Goal: Task Accomplishment & Management: Complete application form

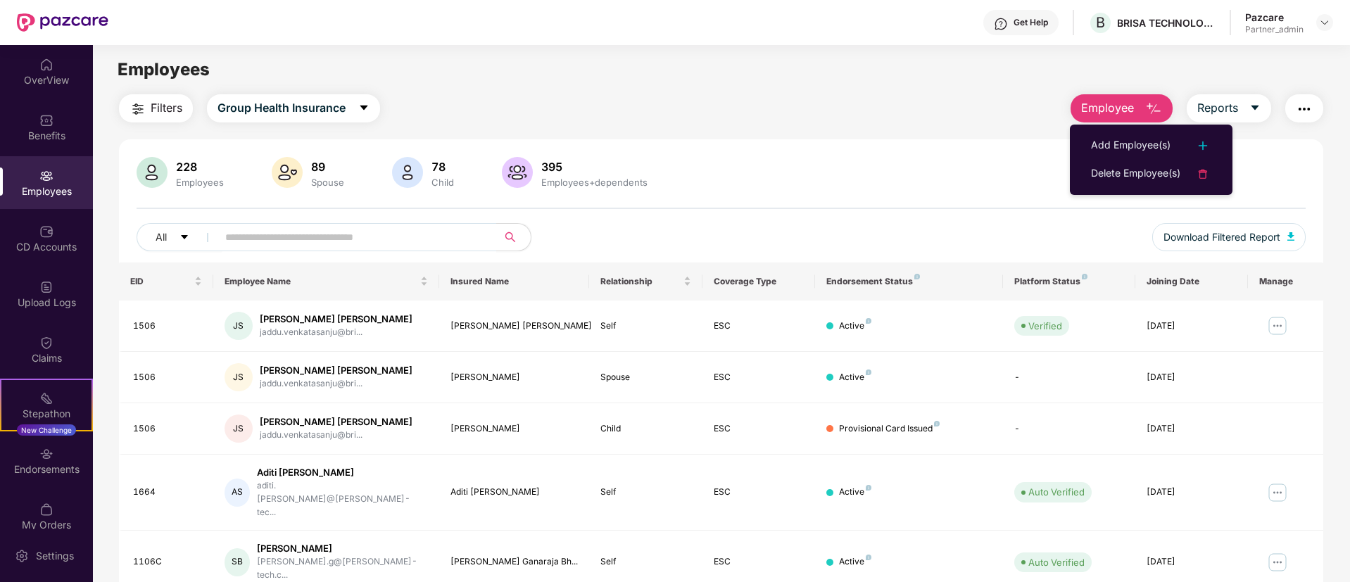
click at [1110, 129] on ul "Add Employee(s) Delete Employee(s)" at bounding box center [1151, 160] width 163 height 70
click at [1112, 138] on div "Add Employee(s)" at bounding box center [1131, 145] width 80 height 17
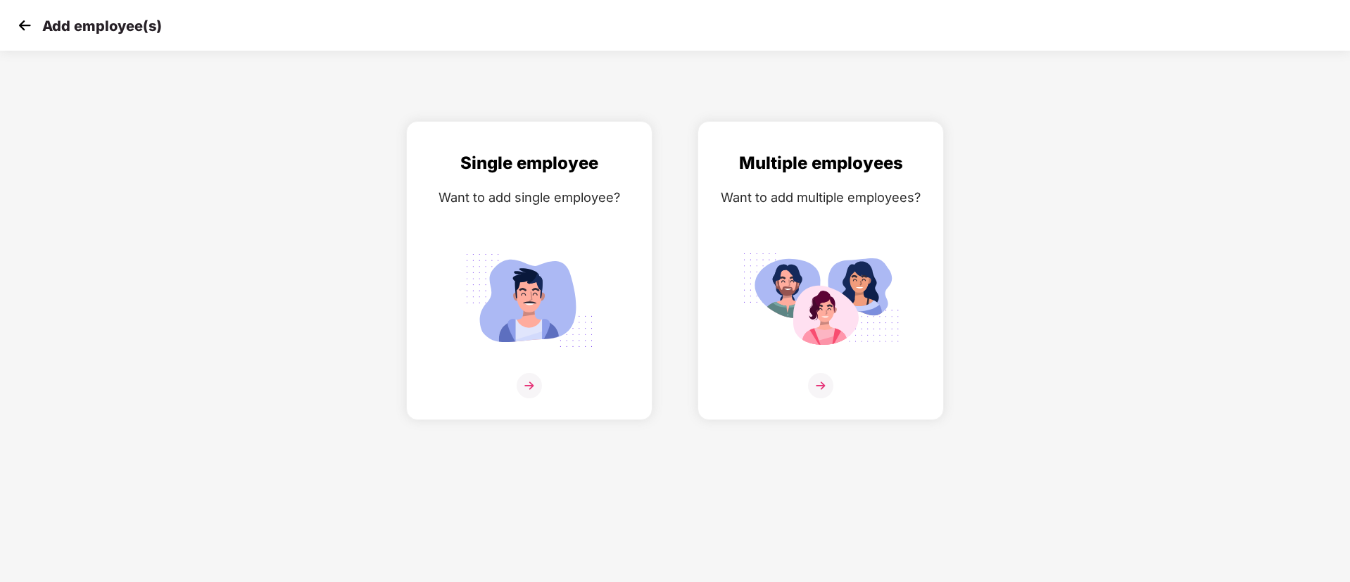
click at [953, 225] on div "Multiple employees Want to add multiple employees?" at bounding box center [820, 270] width 291 height 299
click at [886, 265] on img at bounding box center [821, 301] width 158 height 110
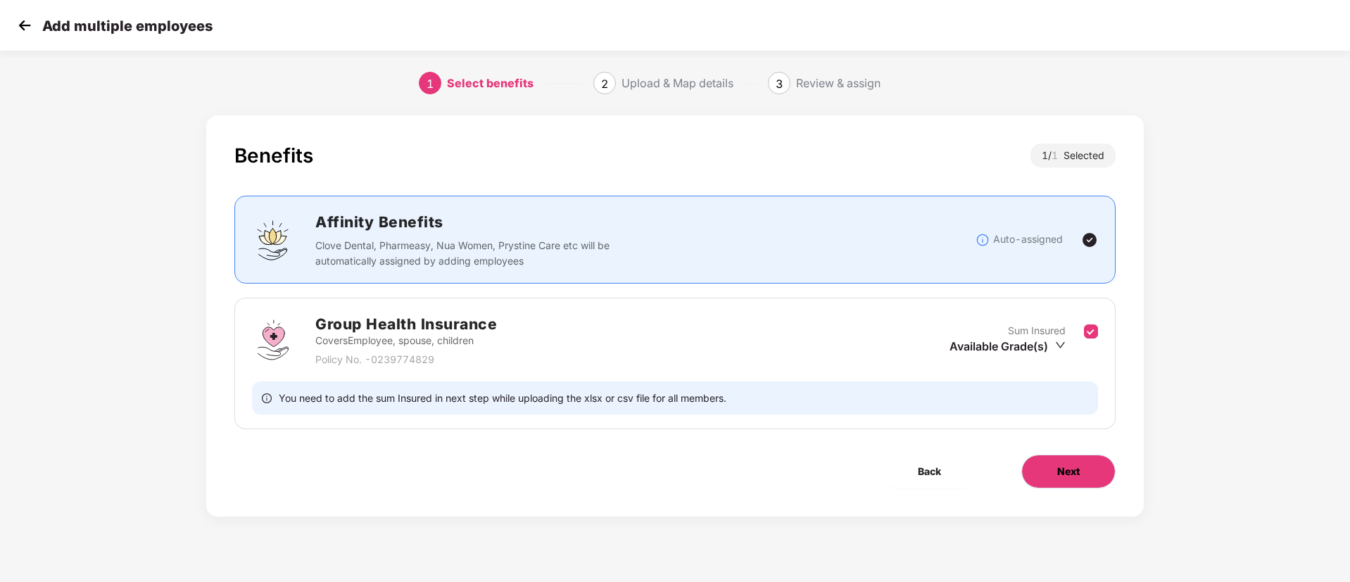
click at [1053, 461] on button "Next" at bounding box center [1069, 472] width 94 height 34
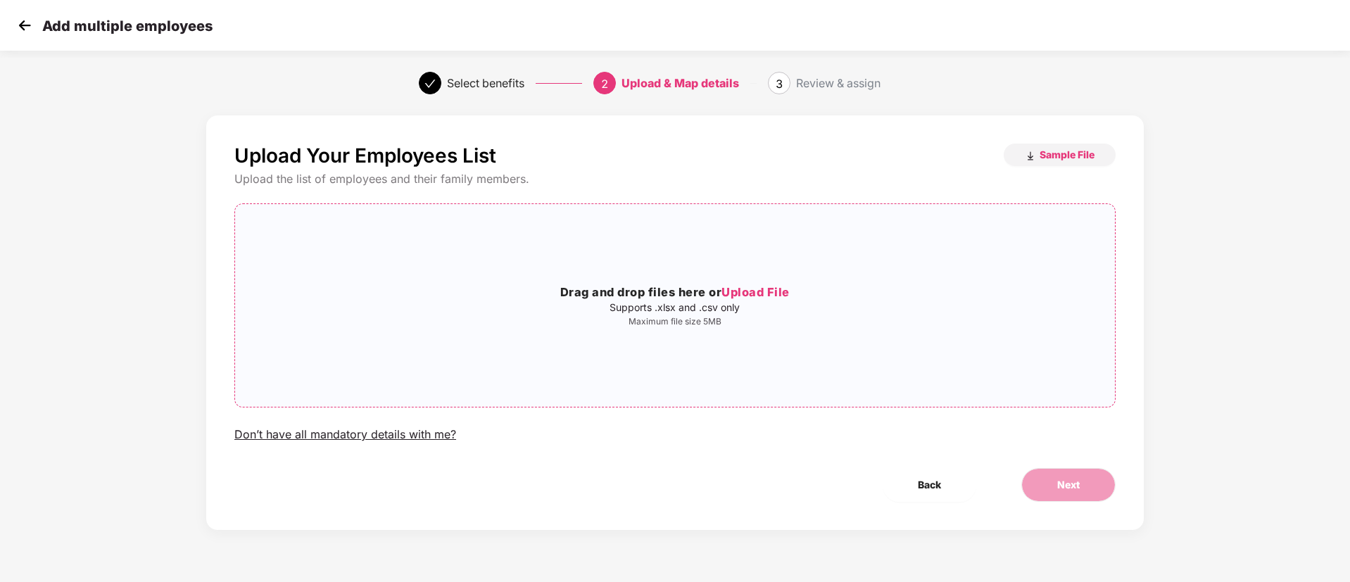
click at [730, 324] on p "Maximum file size 5MB" at bounding box center [675, 321] width 880 height 11
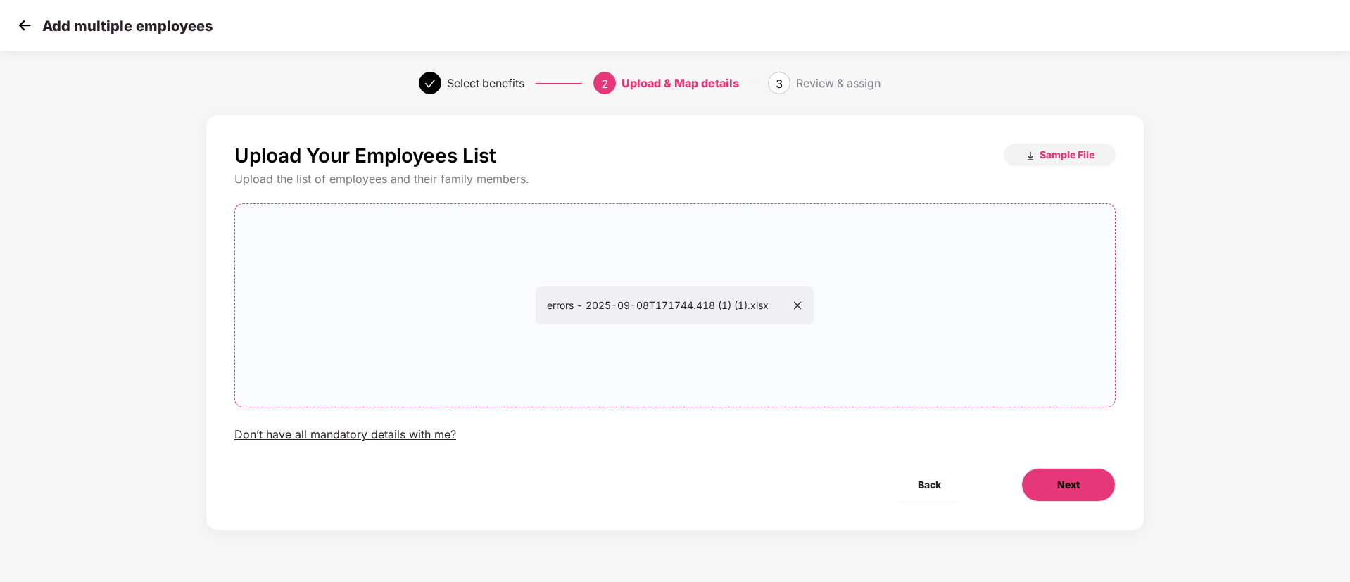
click at [1047, 476] on button "Next" at bounding box center [1069, 485] width 94 height 34
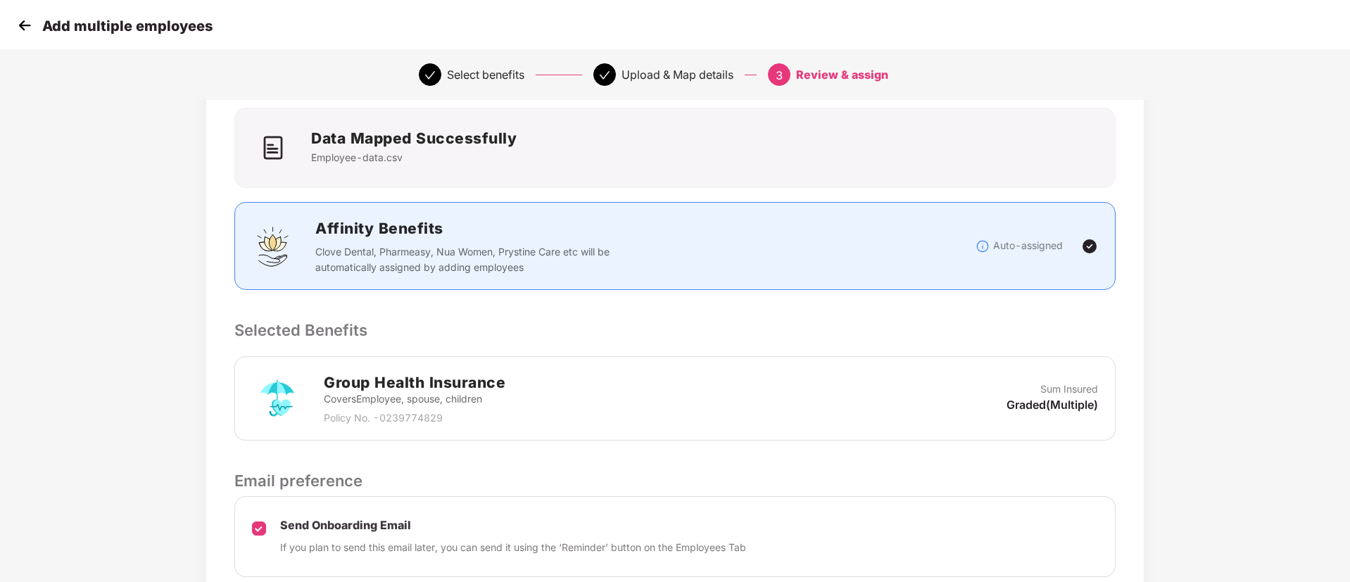
scroll to position [203, 0]
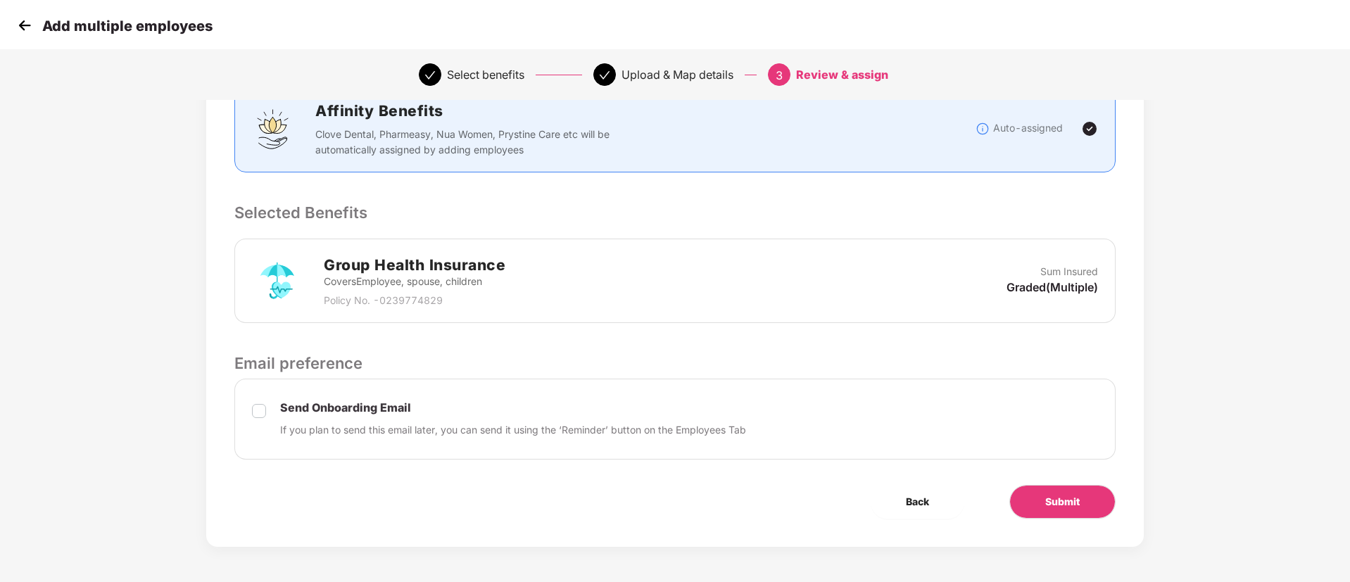
click at [23, 29] on img at bounding box center [24, 25] width 21 height 21
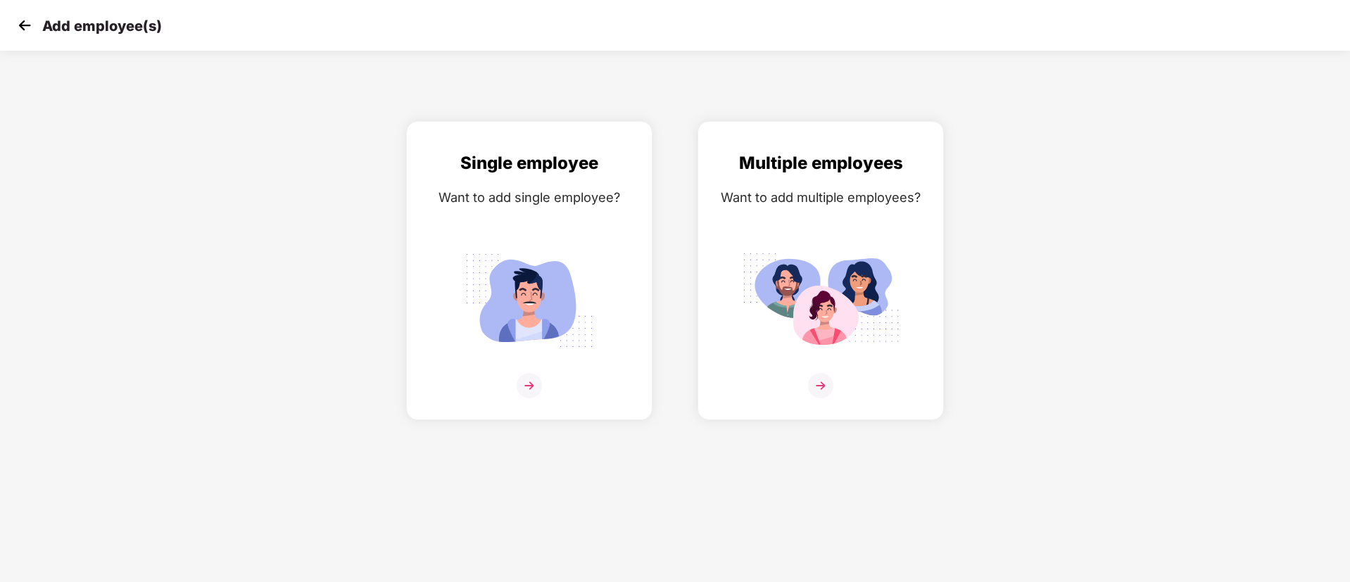
click at [23, 29] on img at bounding box center [24, 25] width 21 height 21
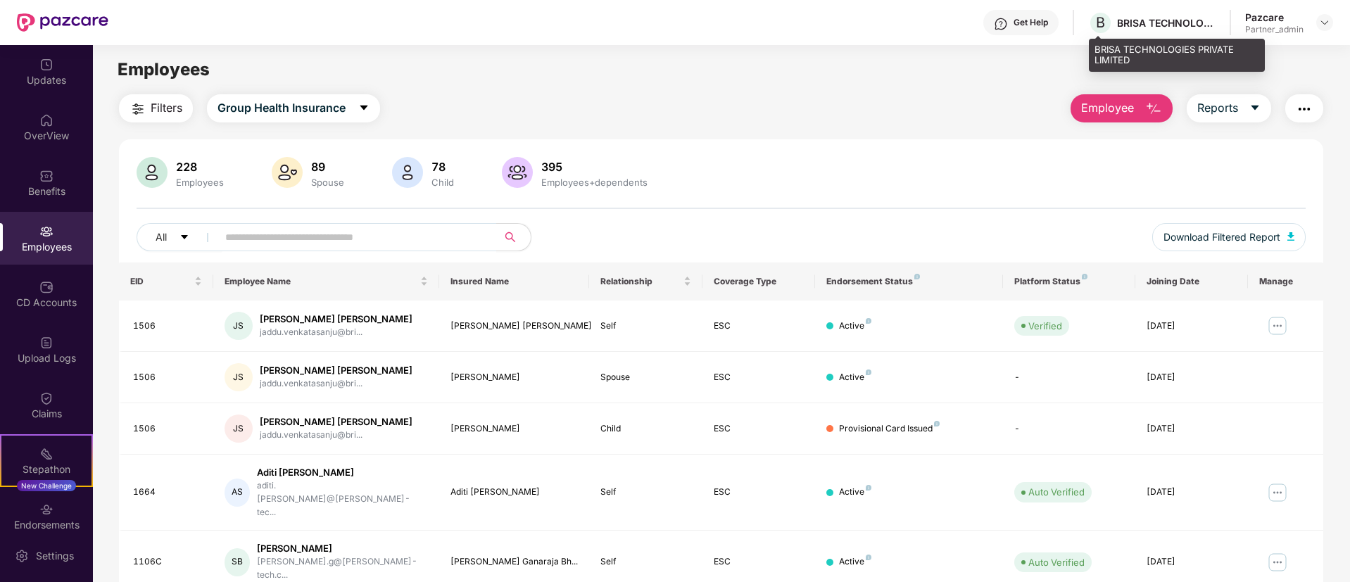
click at [1172, 20] on div "BRISA TECHNOLOGIES PRIVATE LIMITED" at bounding box center [1166, 22] width 99 height 13
click at [1173, 20] on div "BRISA TECHNOLOGIES PRIVATE LIMITED" at bounding box center [1166, 22] width 99 height 13
copy div "BRISA TECHNOLOGIES PRIVATE LIMITED"
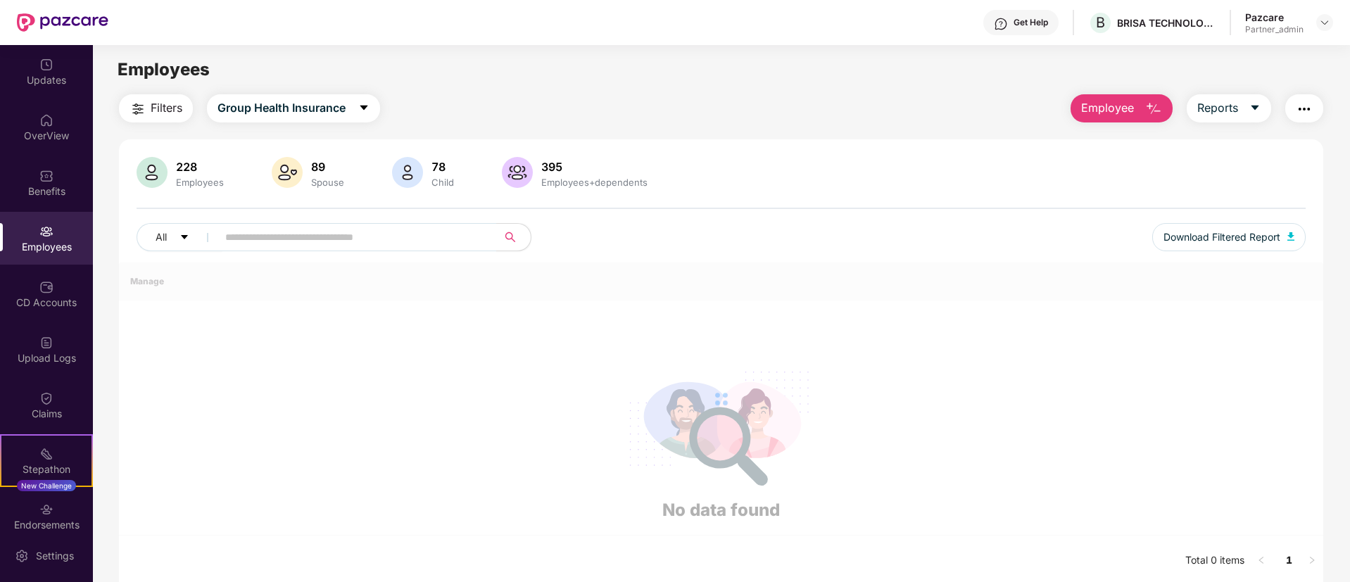
click at [1108, 119] on button "Employee" at bounding box center [1122, 108] width 102 height 28
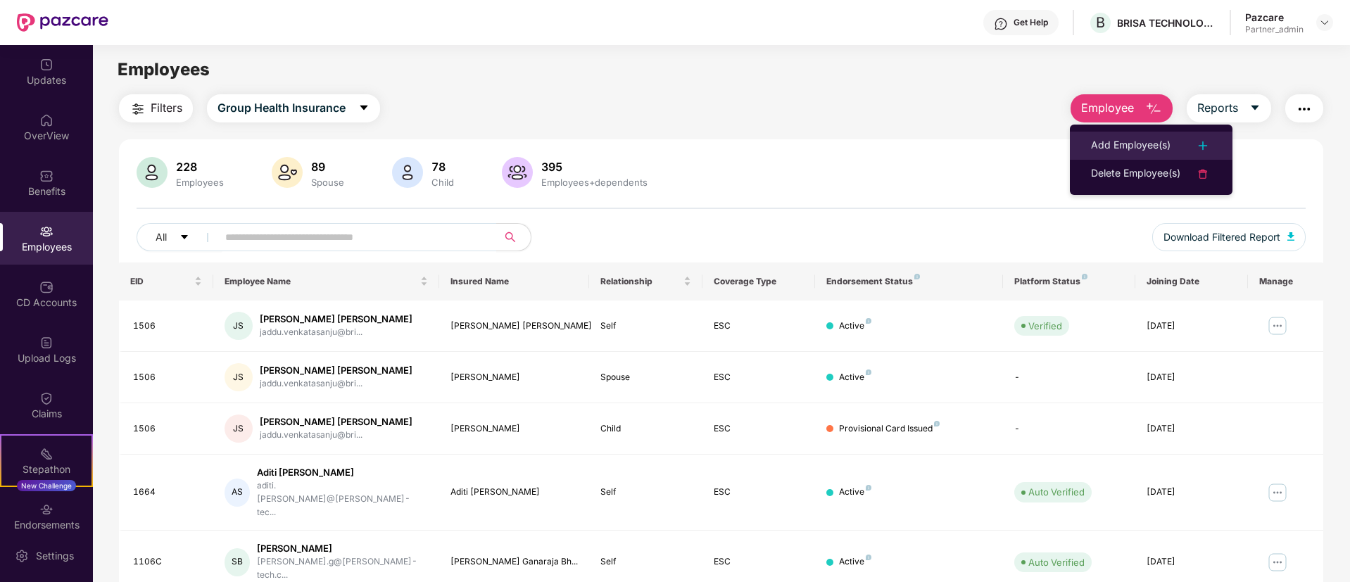
click at [1115, 139] on div "Add Employee(s)" at bounding box center [1131, 145] width 80 height 17
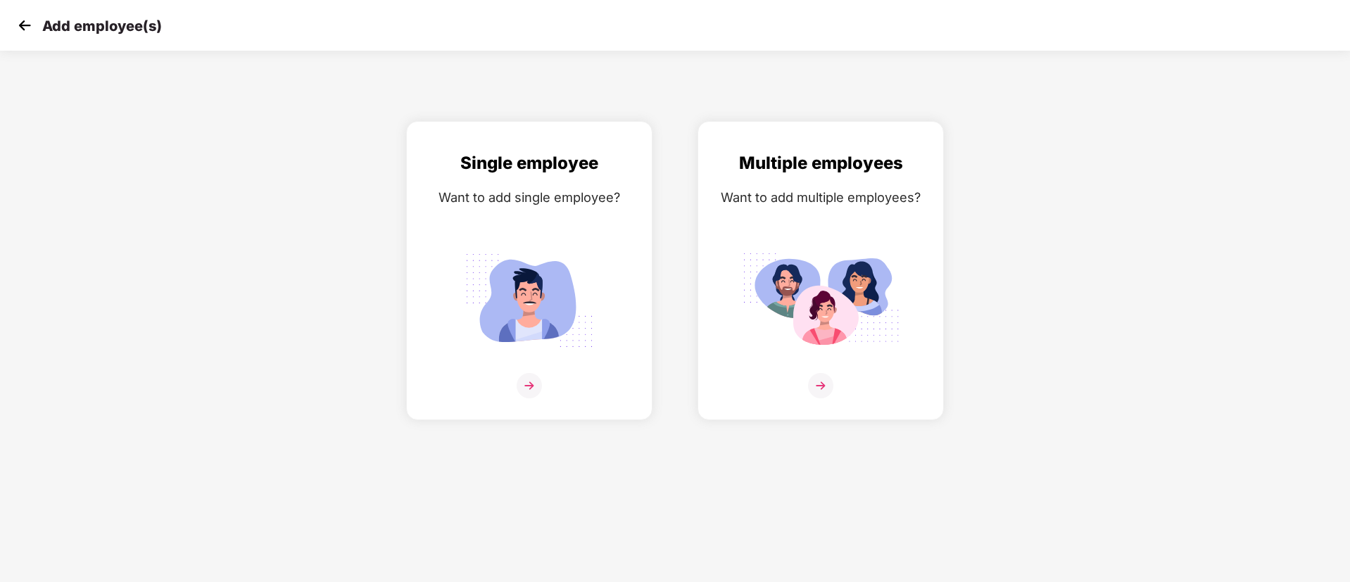
click at [945, 227] on div "Multiple employees Want to add multiple employees?" at bounding box center [820, 270] width 291 height 299
click at [870, 252] on img at bounding box center [821, 301] width 158 height 110
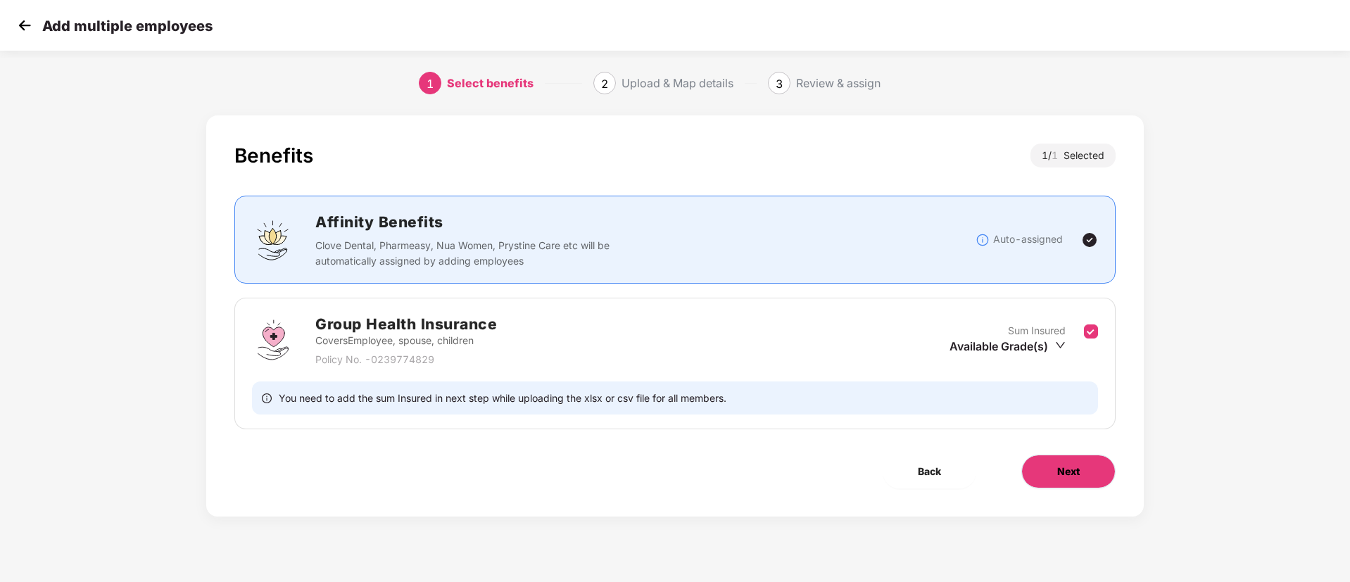
click at [1067, 464] on span "Next" at bounding box center [1068, 471] width 23 height 15
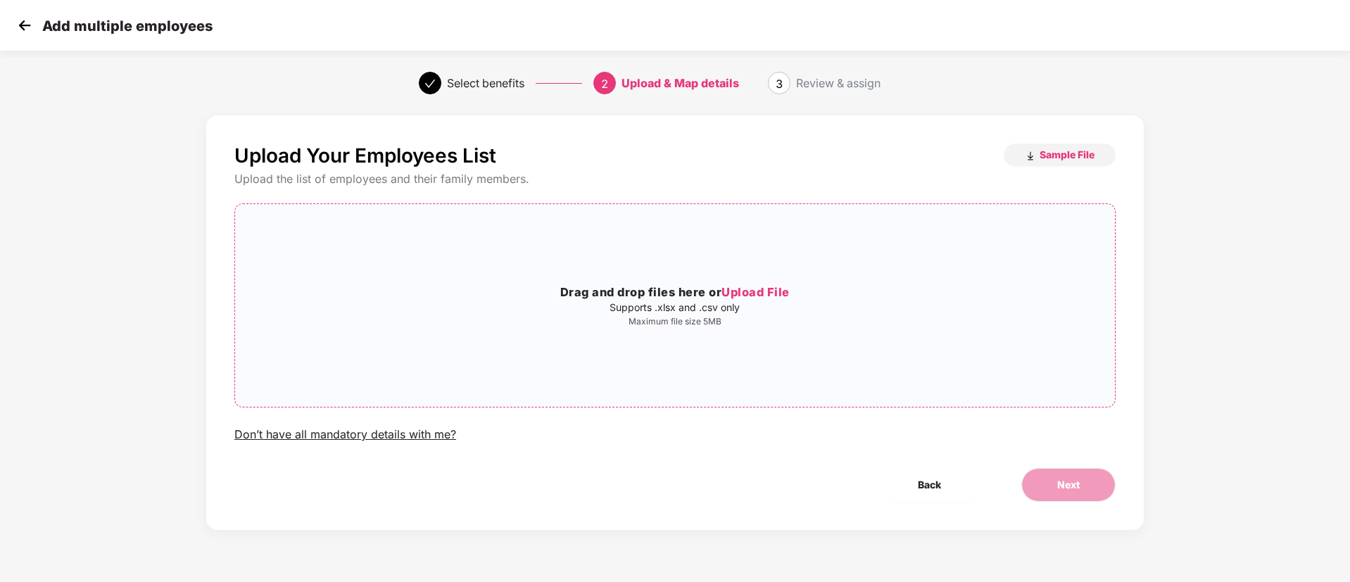
click at [877, 320] on p "Maximum file size 5MB" at bounding box center [675, 321] width 880 height 11
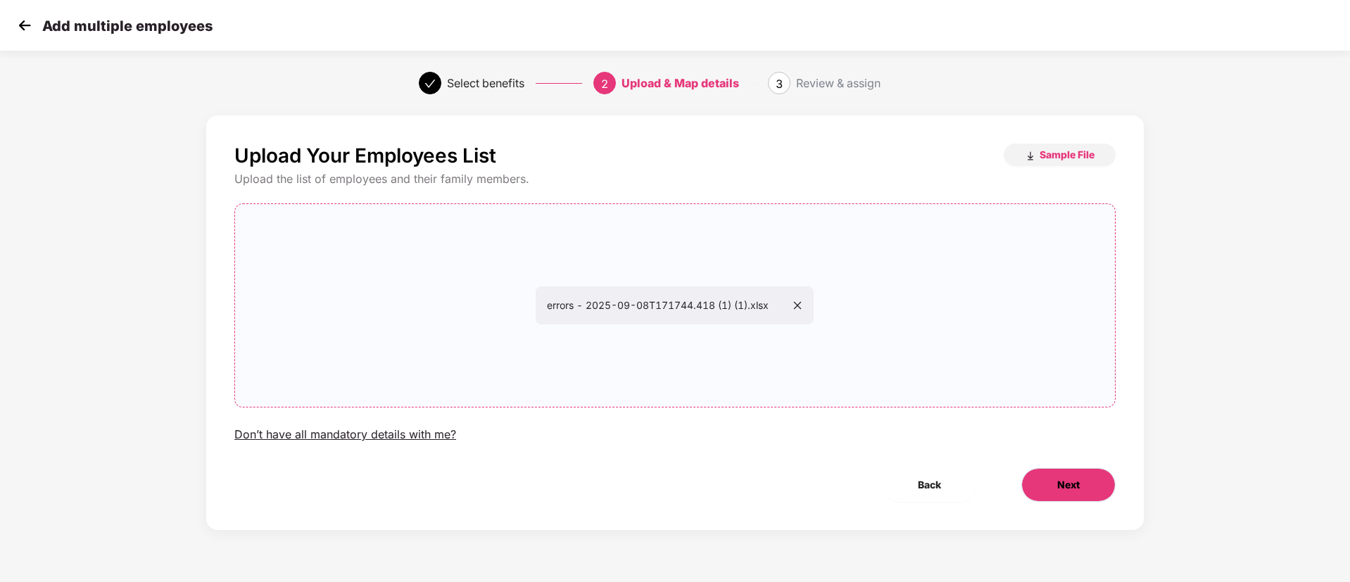
click at [1063, 471] on button "Next" at bounding box center [1069, 485] width 94 height 34
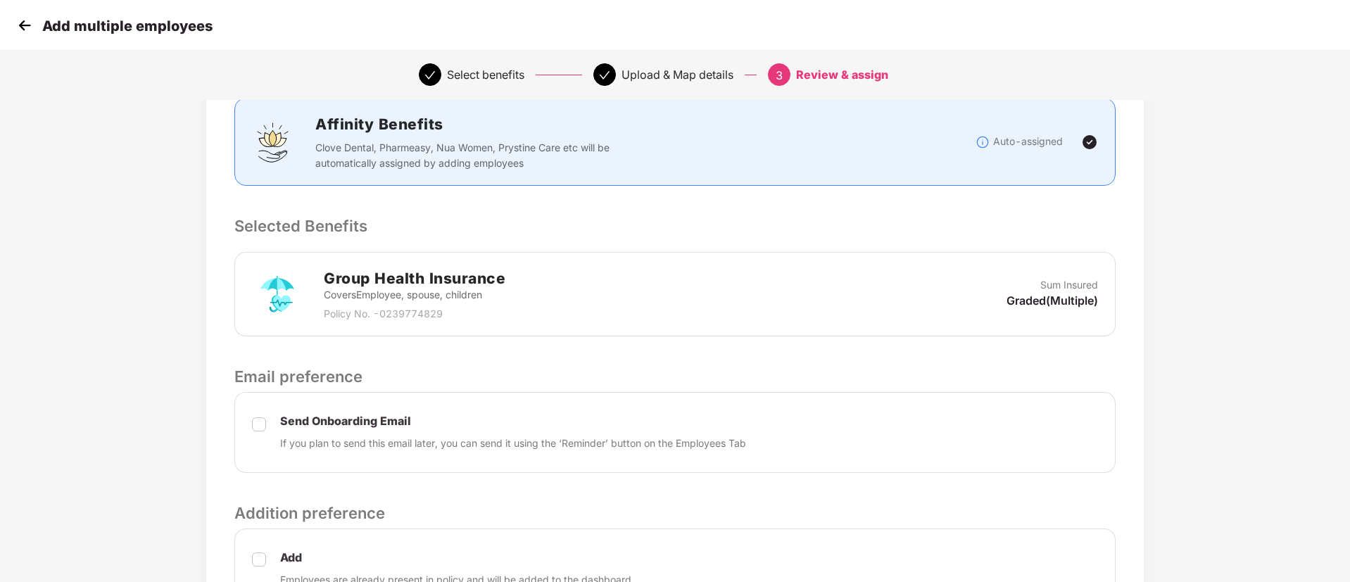
scroll to position [422, 0]
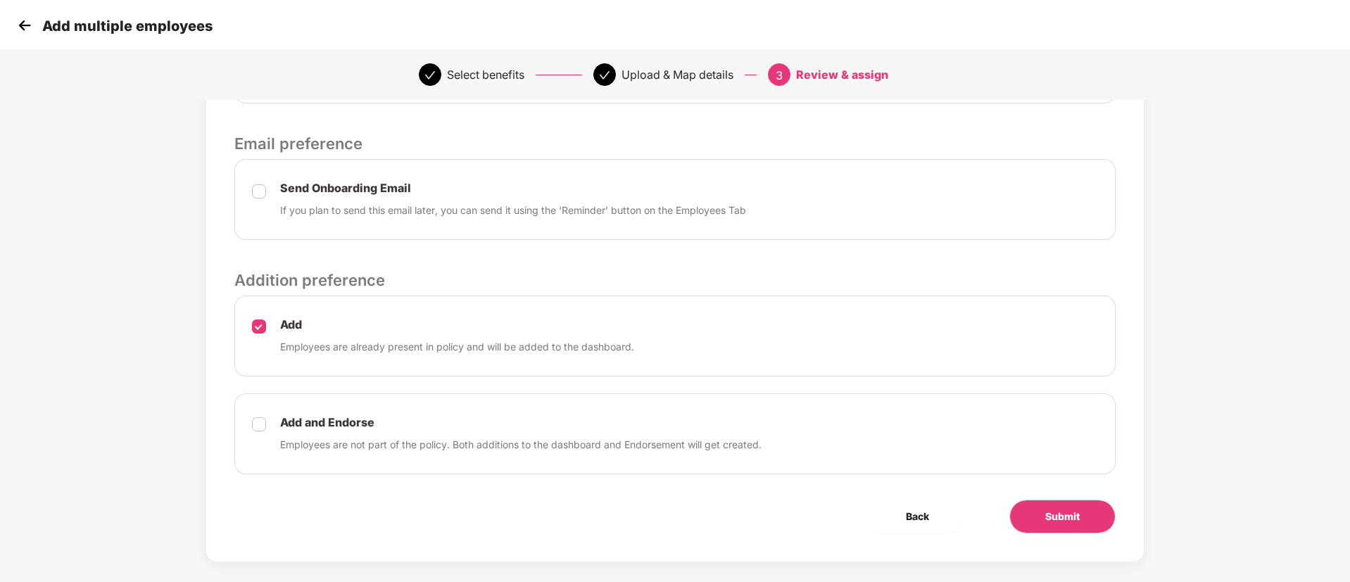
click at [1074, 536] on div "Review & Assign Benefits Data Mapped Successfully Employee-data.csv Affinity Be…" at bounding box center [675, 127] width 938 height 869
click at [1073, 527] on button "Submit" at bounding box center [1063, 517] width 106 height 34
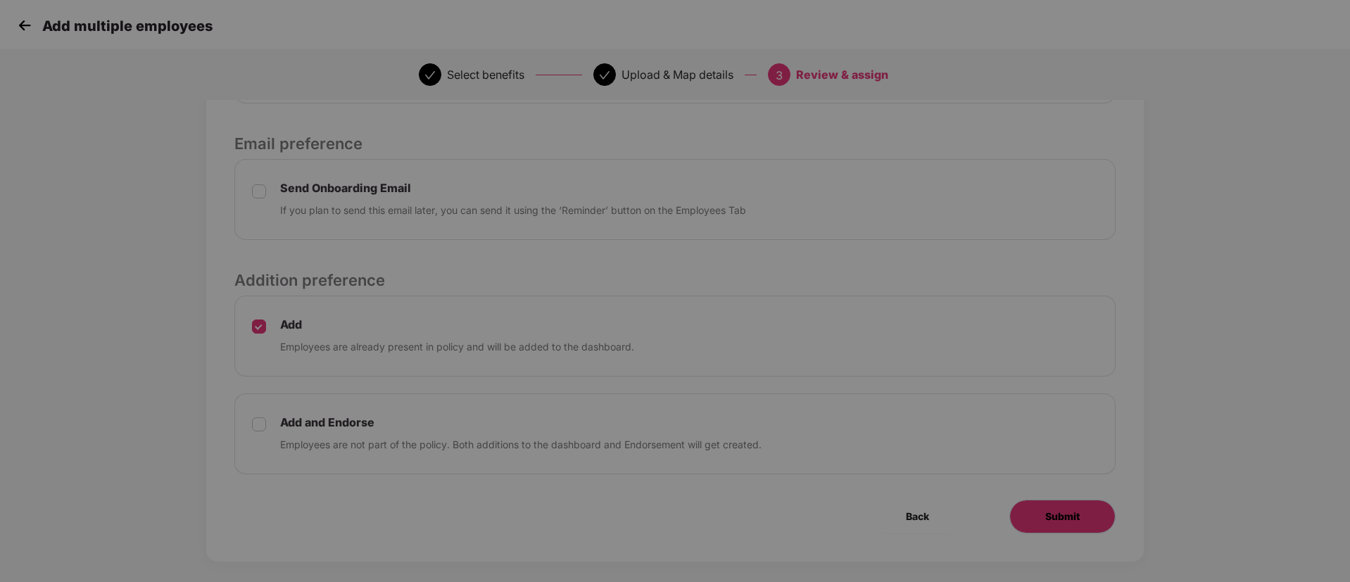
scroll to position [0, 0]
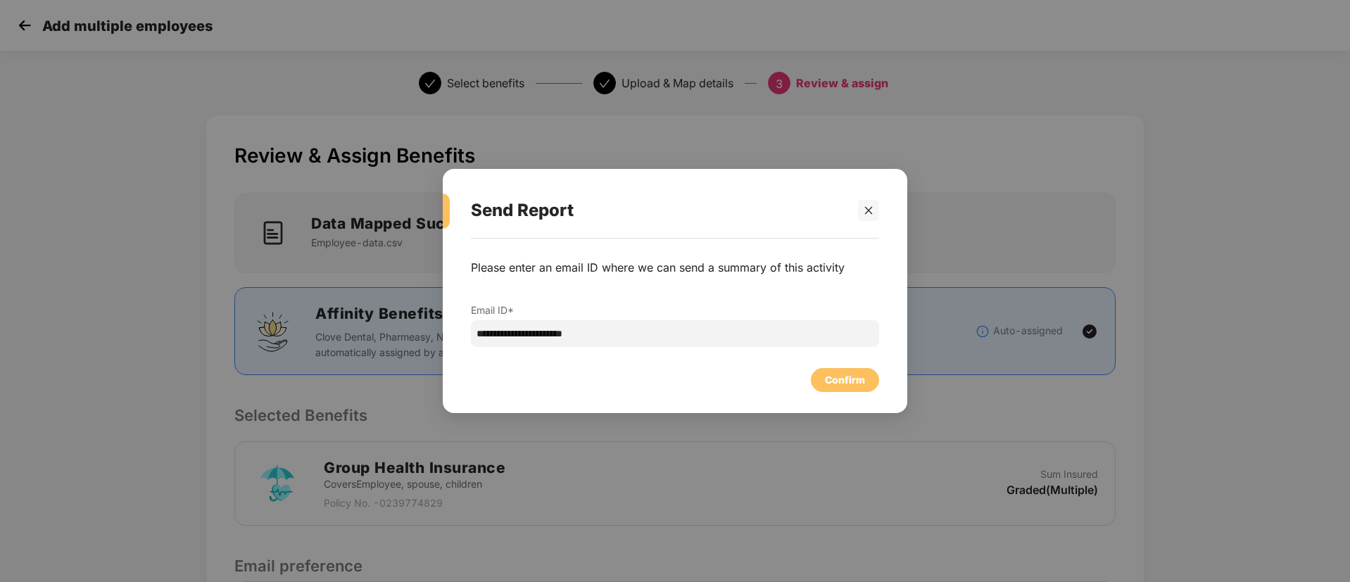
click at [848, 394] on div "**********" at bounding box center [675, 319] width 465 height 161
click at [847, 385] on div "Confirm" at bounding box center [845, 379] width 40 height 15
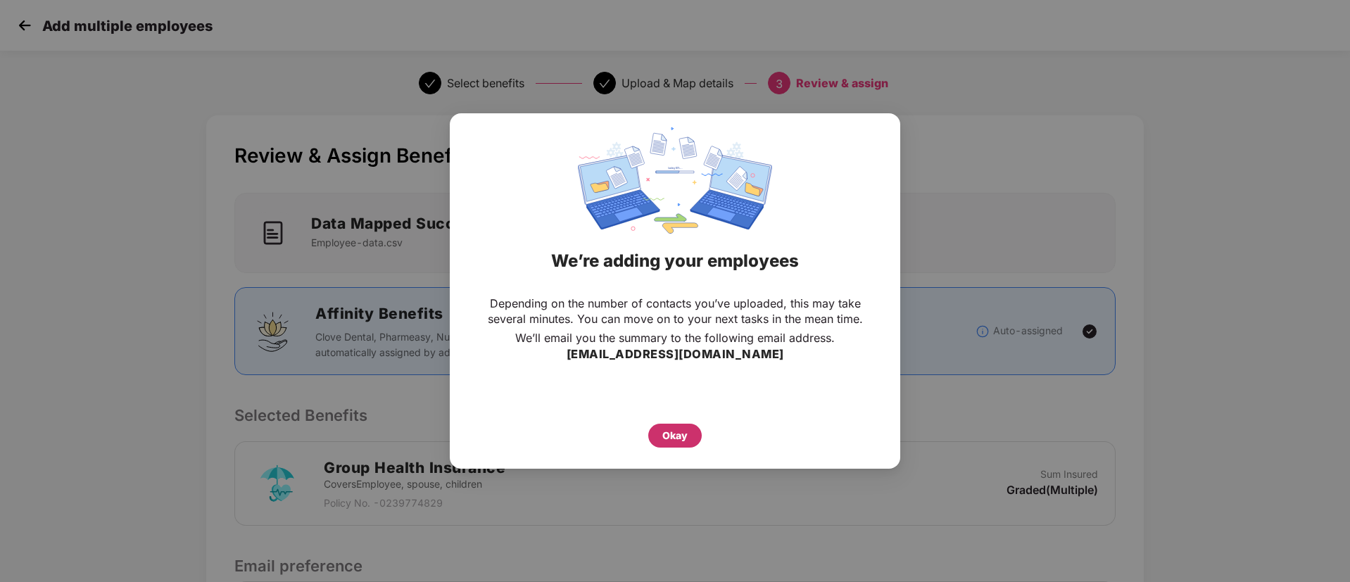
click at [653, 434] on div "Okay" at bounding box center [675, 436] width 54 height 24
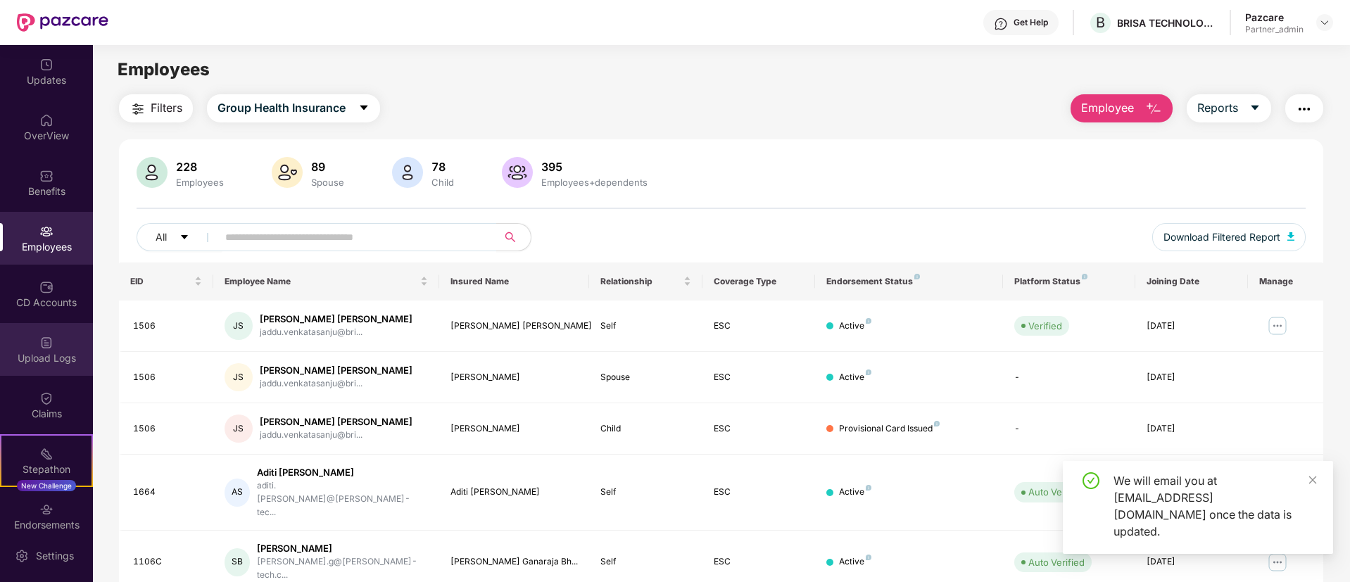
drag, startPoint x: 23, startPoint y: 294, endPoint x: 36, endPoint y: 363, distance: 69.5
click at [25, 342] on div "Updates OverView Benefits Employees CD Accounts Upload Logs Claims Stepathon Ne…" at bounding box center [46, 287] width 93 height 484
click at [39, 362] on div "Upload Logs" at bounding box center [46, 358] width 93 height 14
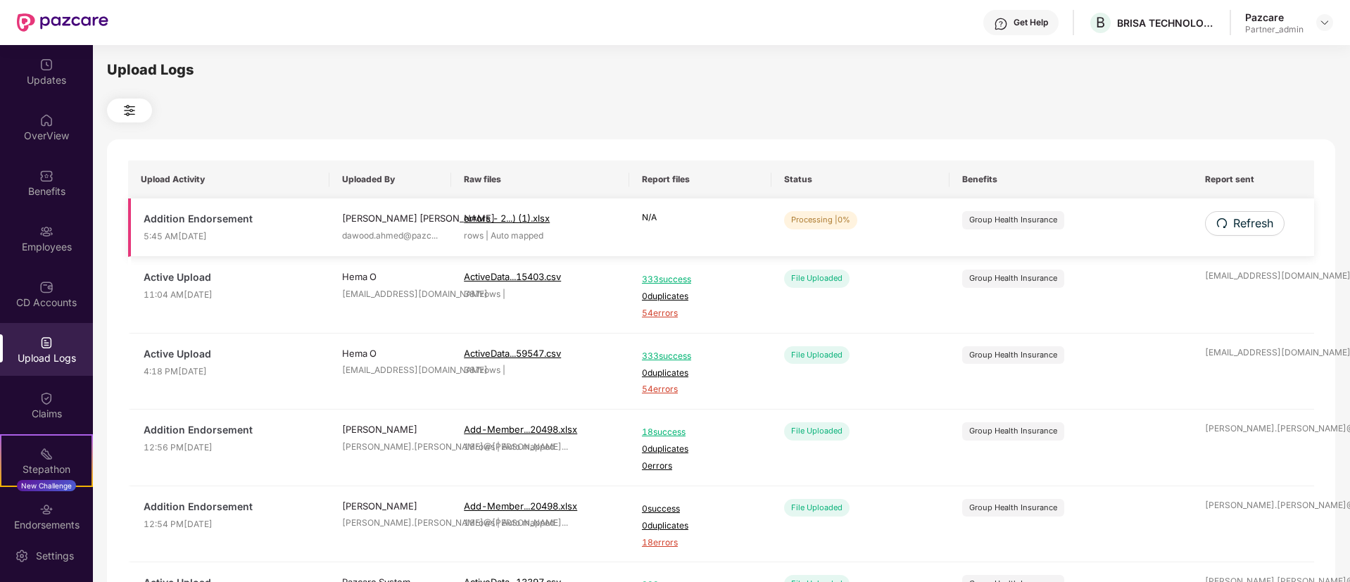
drag, startPoint x: 1251, startPoint y: 209, endPoint x: 1248, endPoint y: 222, distance: 13.0
click at [1251, 210] on td "Refresh" at bounding box center [1254, 228] width 122 height 58
drag, startPoint x: 1248, startPoint y: 222, endPoint x: 1136, endPoint y: 290, distance: 131.1
click at [1248, 222] on span "Refresh" at bounding box center [1253, 224] width 40 height 18
click at [1226, 226] on icon "redo" at bounding box center [1222, 223] width 11 height 11
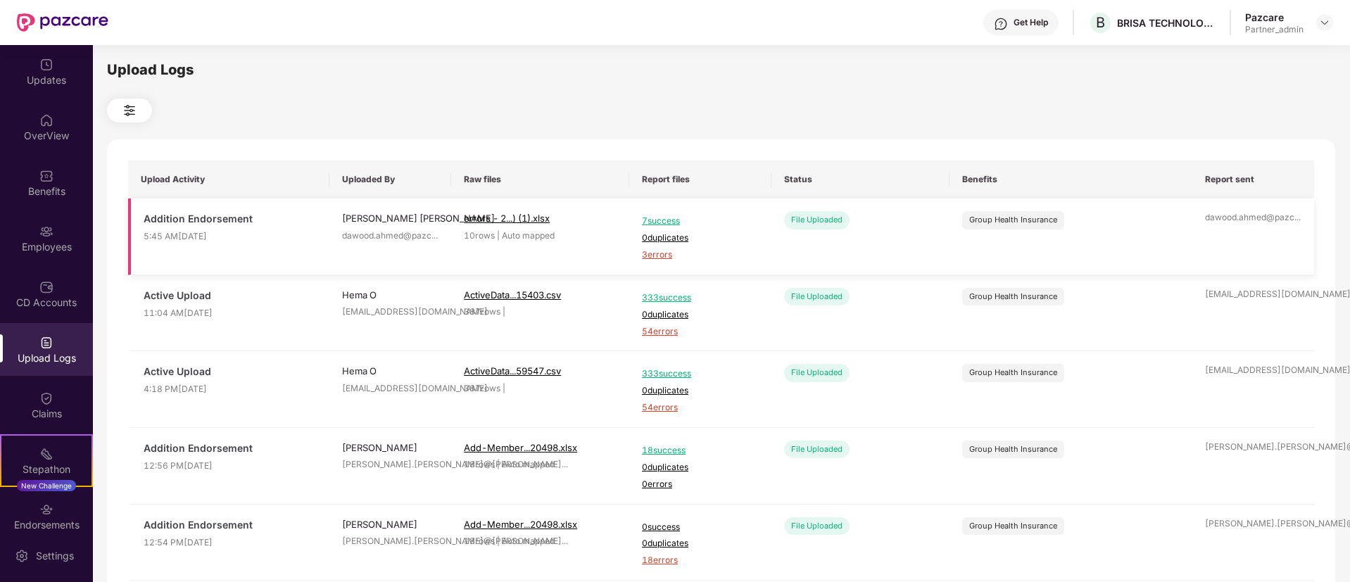
click at [647, 255] on span "3 errors" at bounding box center [700, 255] width 117 height 13
drag, startPoint x: 1327, startPoint y: 14, endPoint x: 1326, endPoint y: 22, distance: 7.9
click at [1327, 18] on div at bounding box center [1325, 22] width 17 height 17
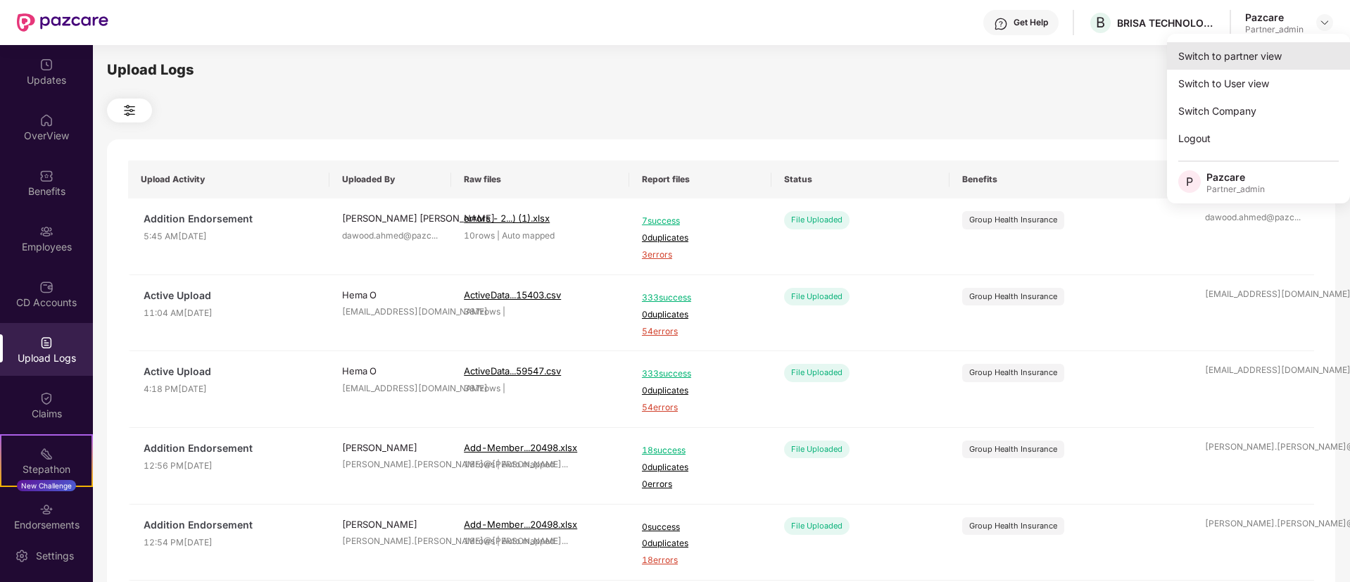
click at [1277, 48] on div "Switch to partner view" at bounding box center [1258, 55] width 183 height 27
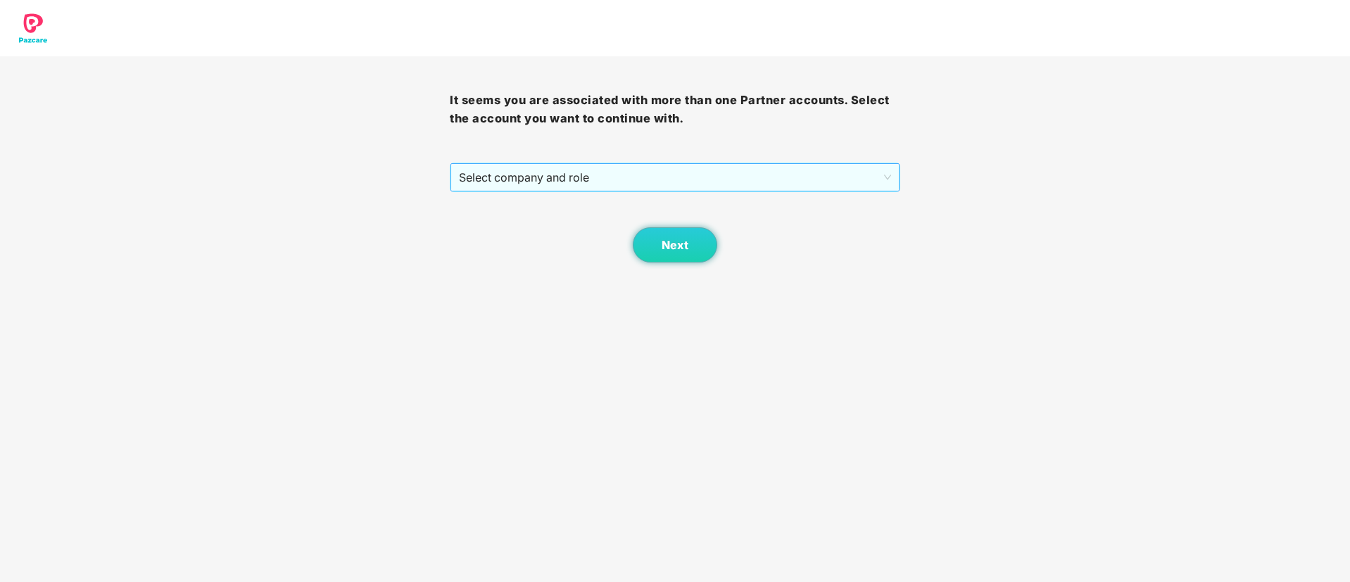
click at [598, 177] on span "Select company and role" at bounding box center [675, 177] width 432 height 27
drag, startPoint x: 596, startPoint y: 192, endPoint x: 601, endPoint y: 199, distance: 8.0
click at [596, 194] on div "Next" at bounding box center [675, 227] width 450 height 70
click at [601, 181] on span "Select company and role" at bounding box center [675, 177] width 432 height 27
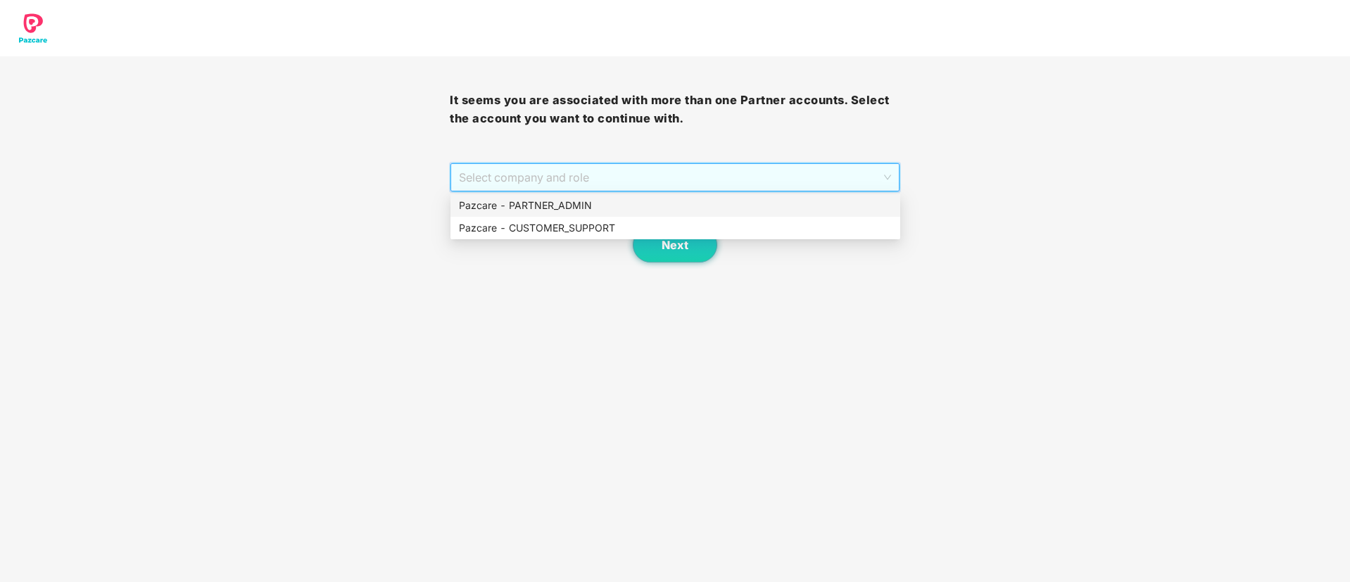
click at [593, 206] on div "Pazcare - PARTNER_ADMIN" at bounding box center [675, 205] width 433 height 15
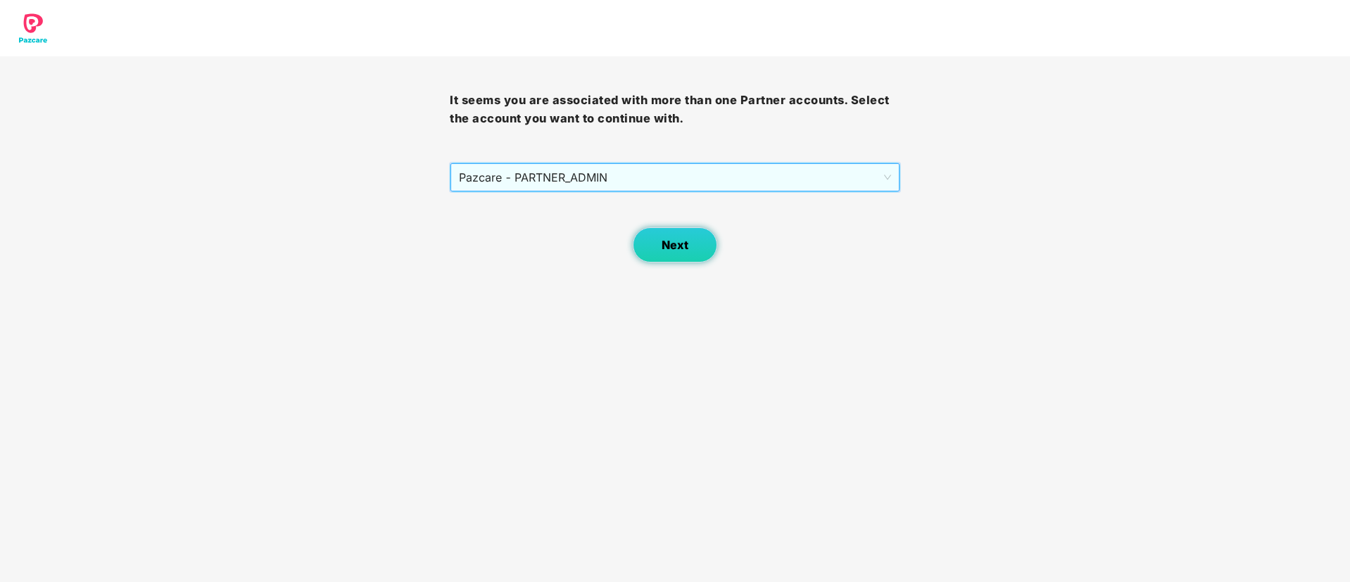
click at [654, 246] on button "Next" at bounding box center [675, 244] width 84 height 35
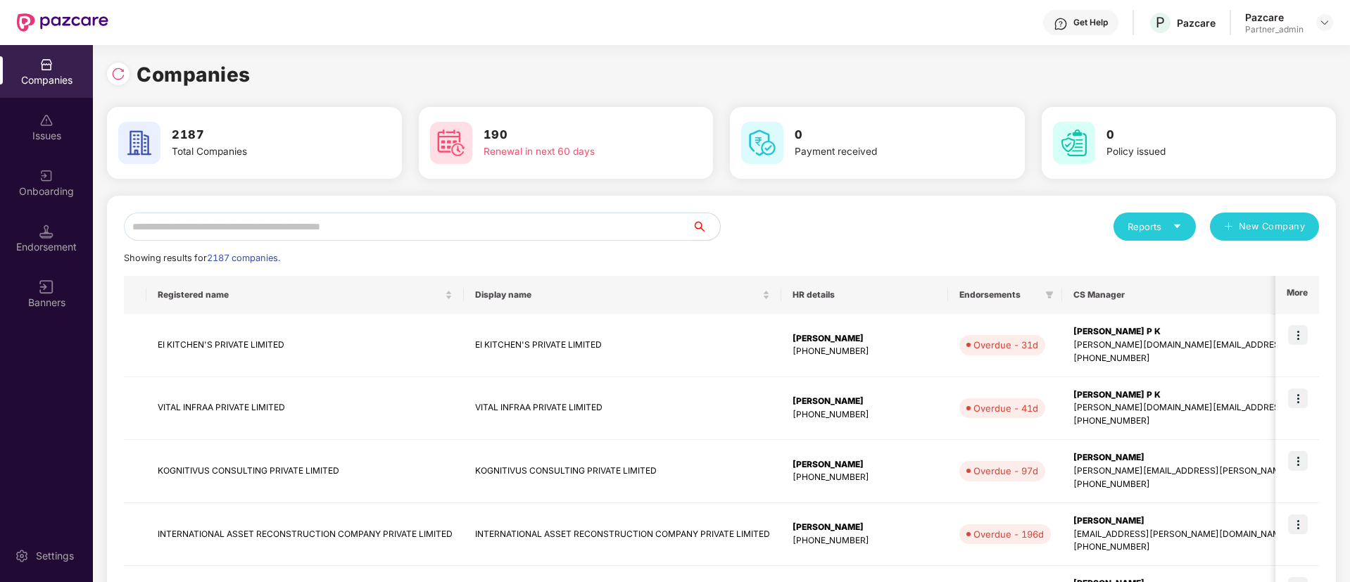
click at [401, 234] on input "text" at bounding box center [408, 227] width 568 height 28
paste input "********"
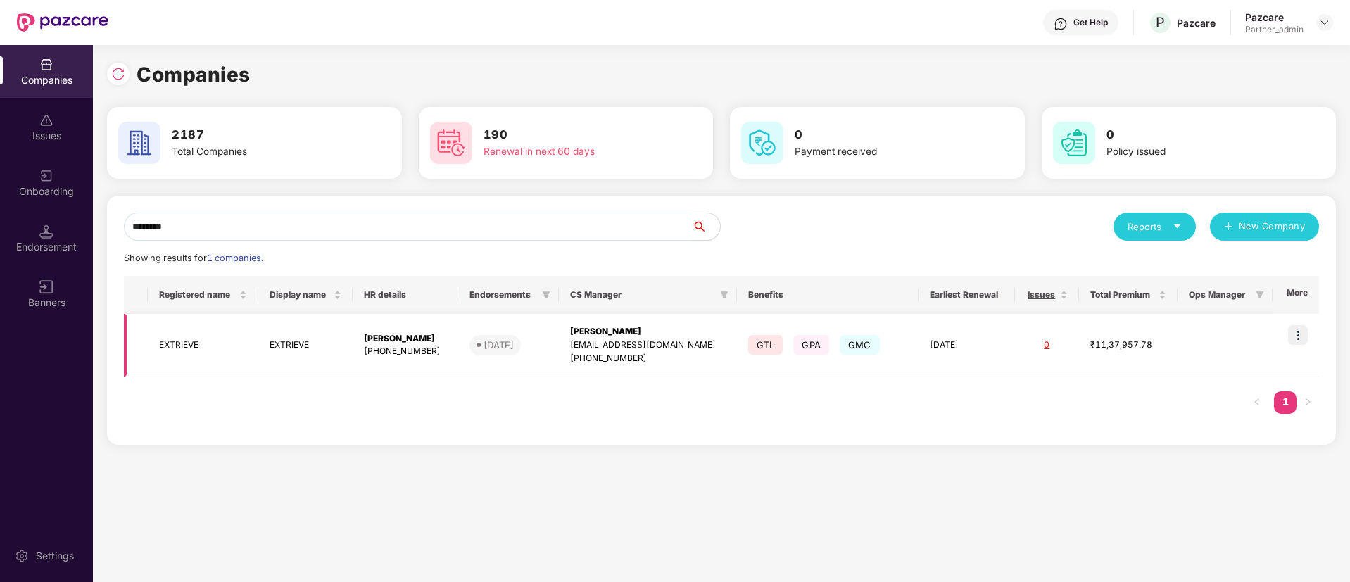
type input "********"
click at [1297, 333] on img at bounding box center [1298, 335] width 20 height 20
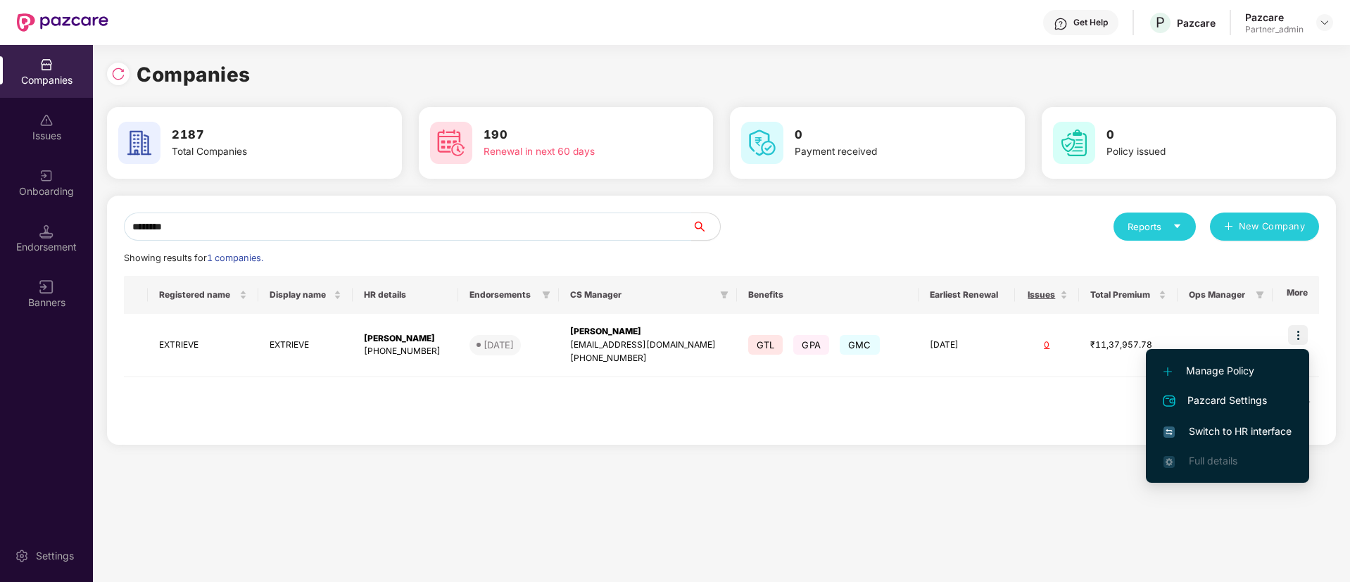
click at [1205, 430] on span "Switch to HR interface" at bounding box center [1228, 431] width 128 height 15
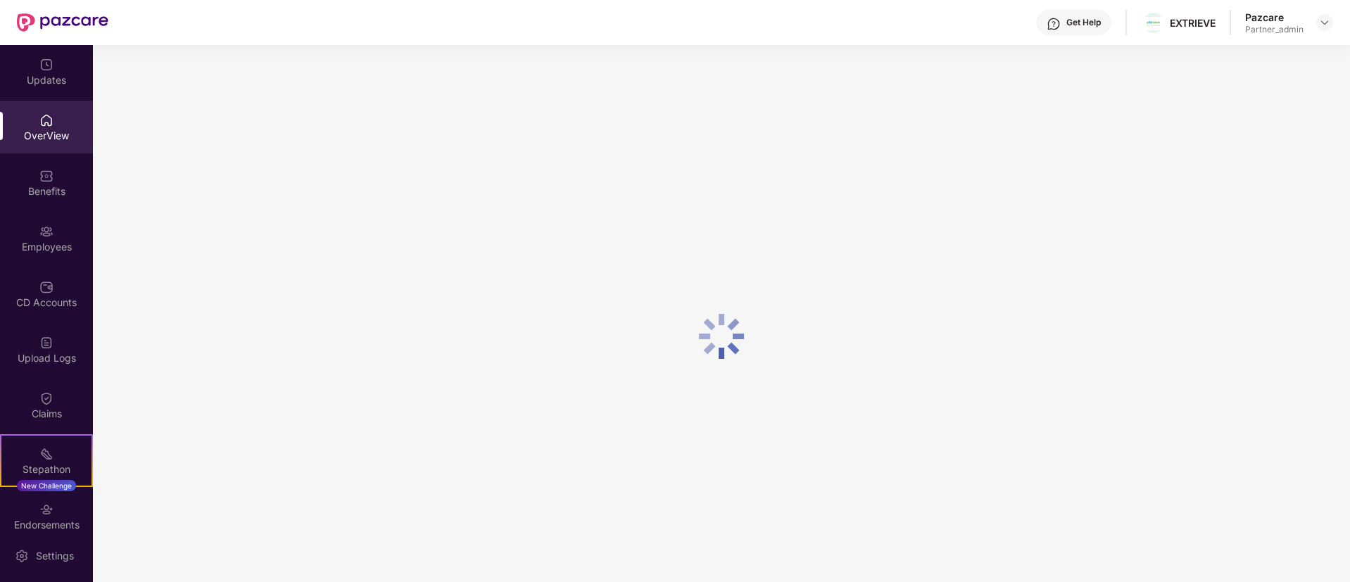
click at [53, 241] on div "Employees" at bounding box center [46, 247] width 93 height 14
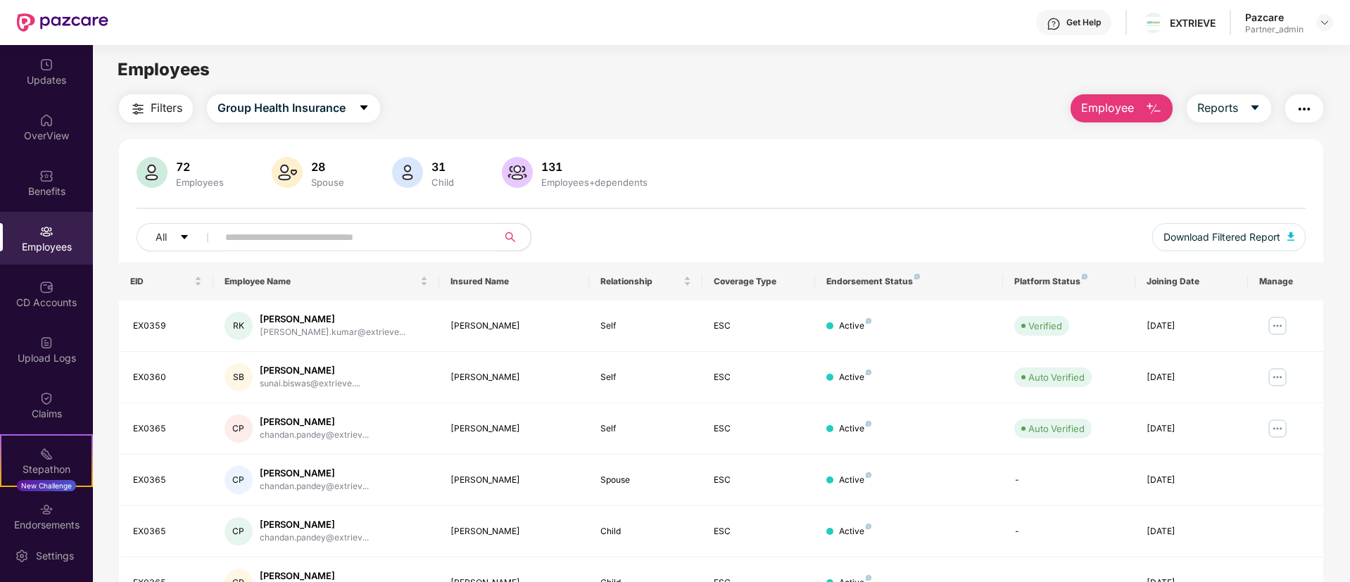
click at [1312, 112] on img "button" at bounding box center [1304, 109] width 17 height 17
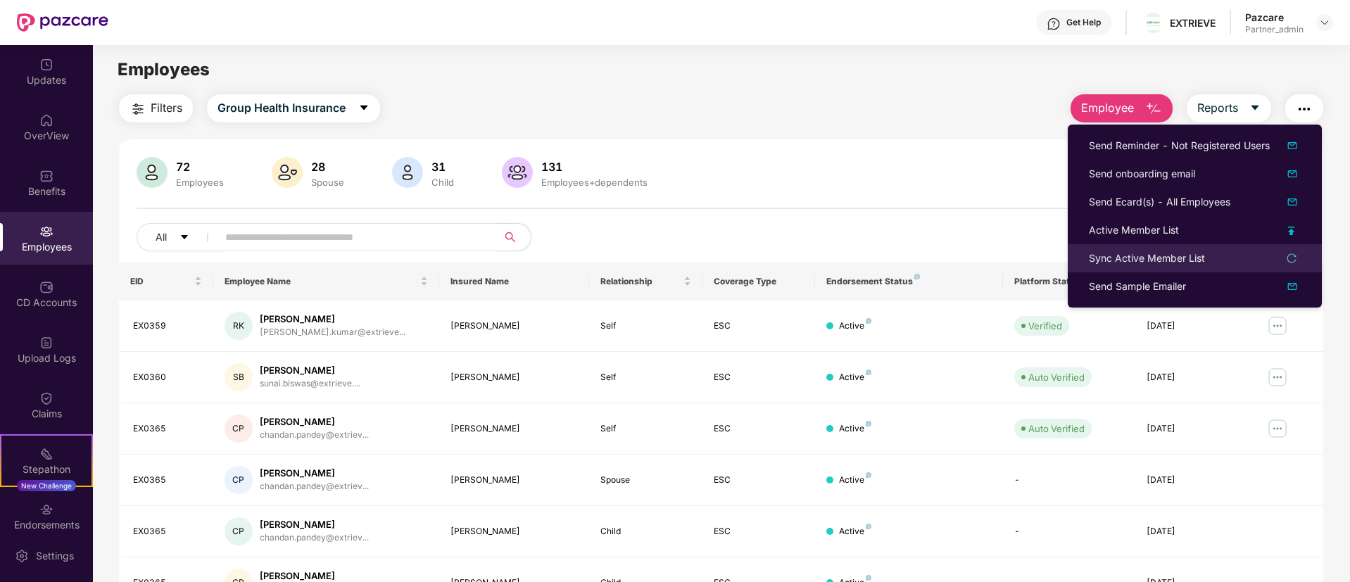
click at [1167, 252] on div "Sync Active Member List" at bounding box center [1147, 258] width 116 height 15
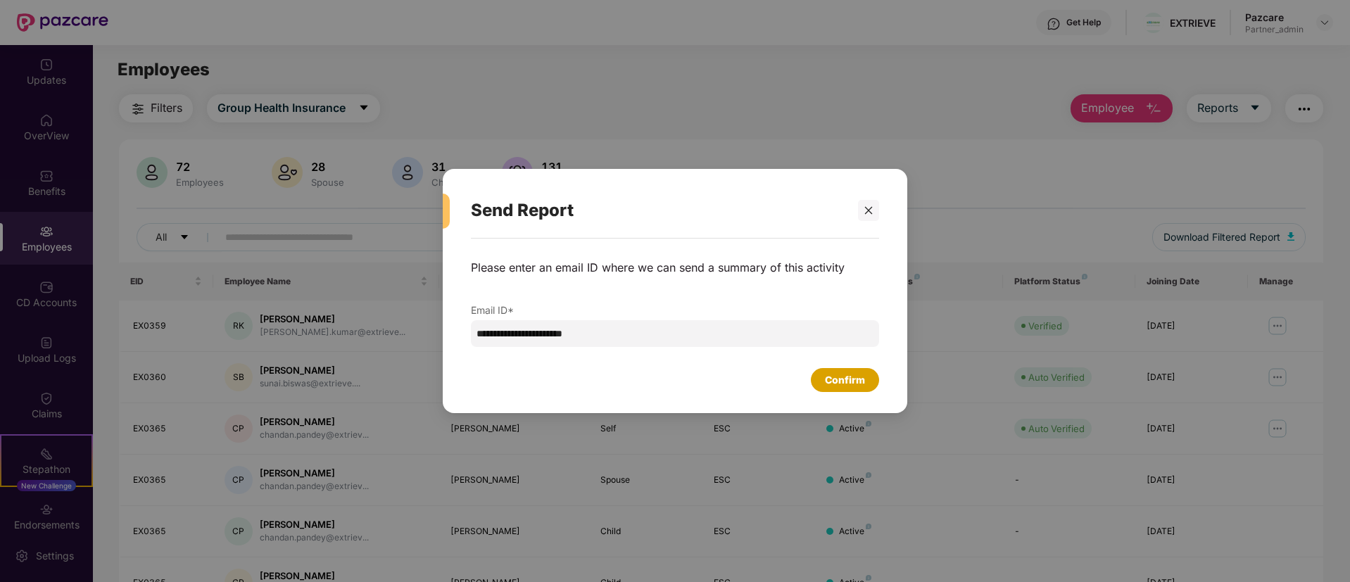
click at [837, 391] on div "Confirm" at bounding box center [845, 380] width 68 height 24
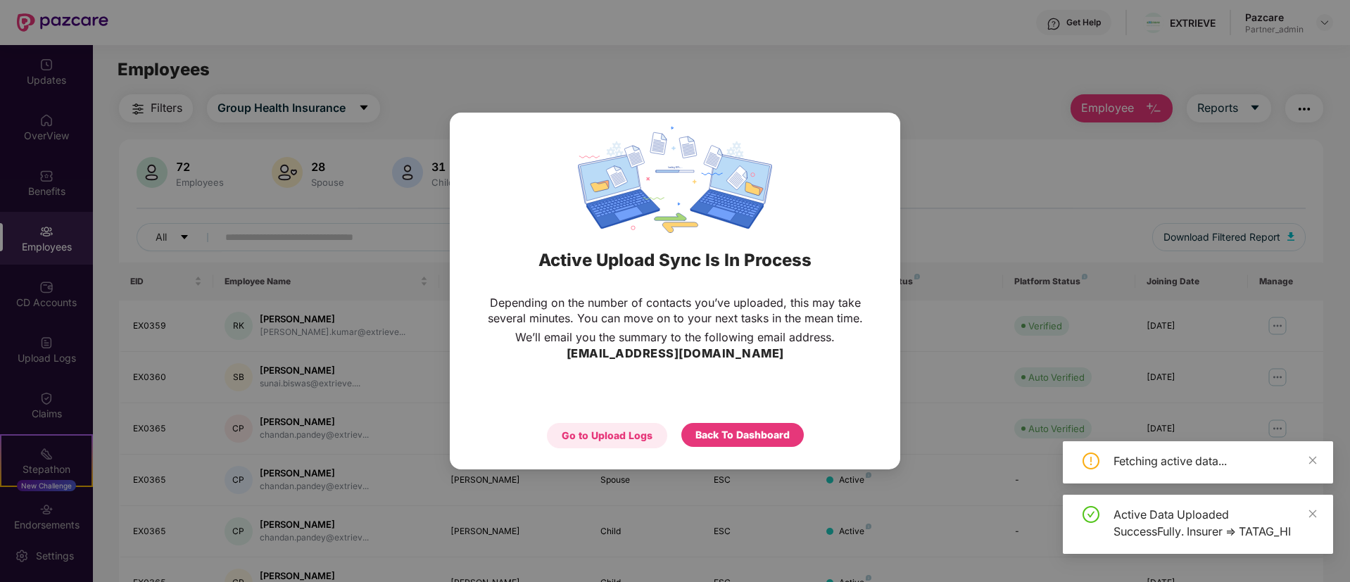
click at [637, 434] on div "Go to Upload Logs" at bounding box center [607, 435] width 91 height 15
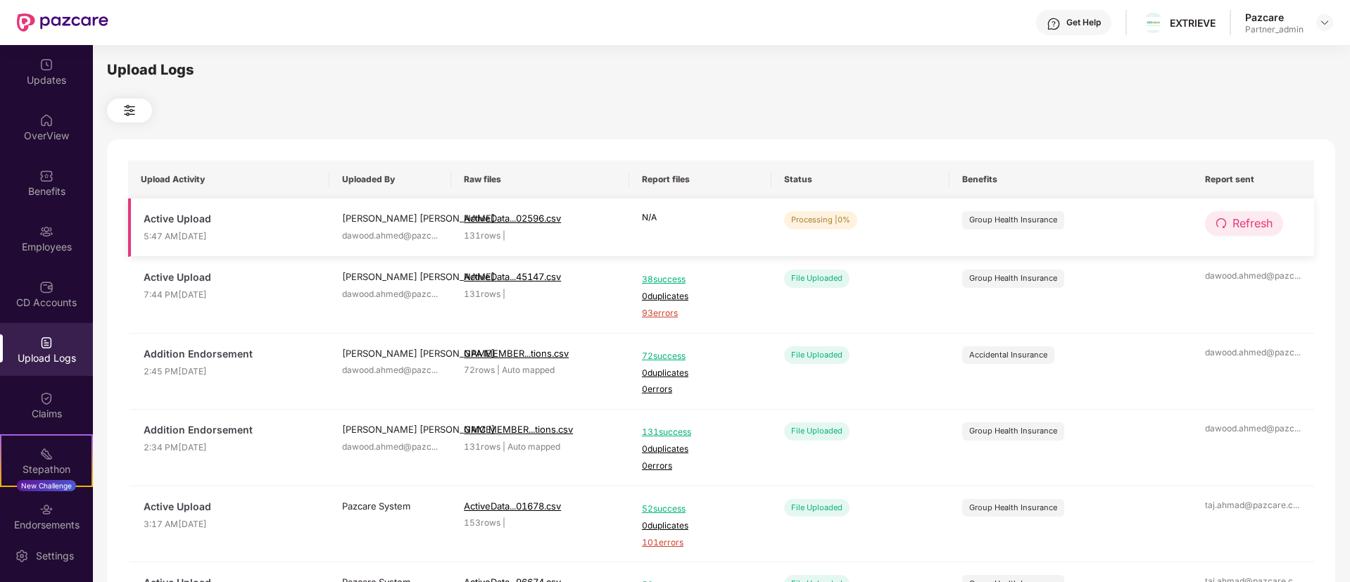
click at [1267, 221] on span "Refresh" at bounding box center [1253, 224] width 40 height 18
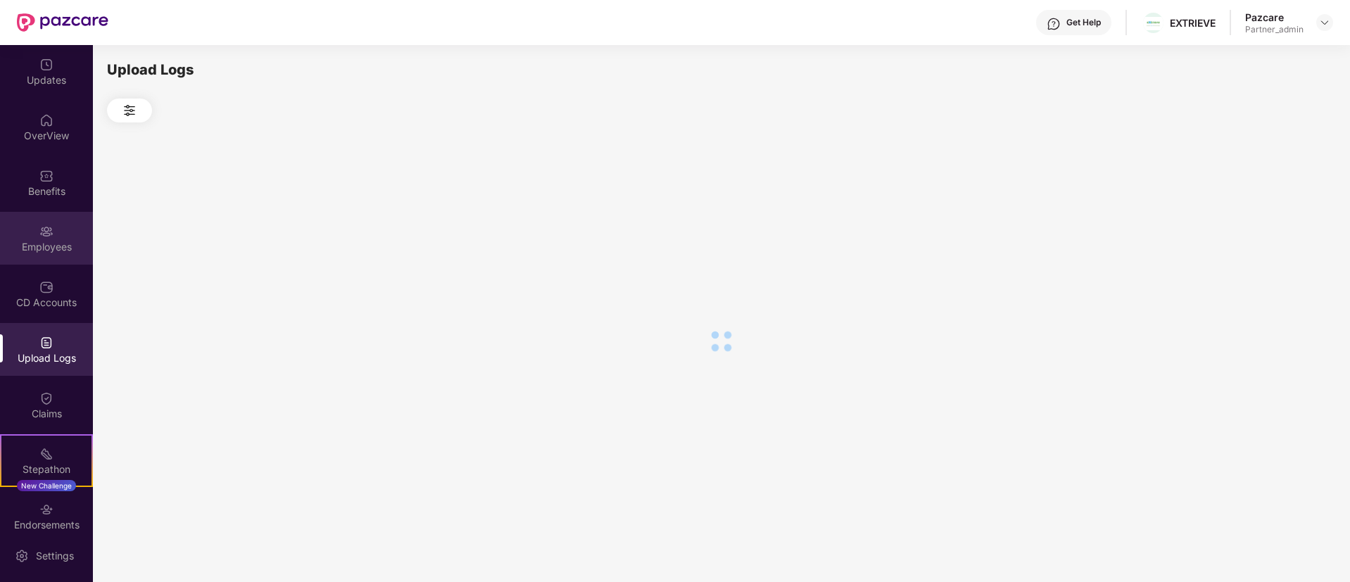
click at [52, 252] on div "Employees" at bounding box center [46, 247] width 93 height 14
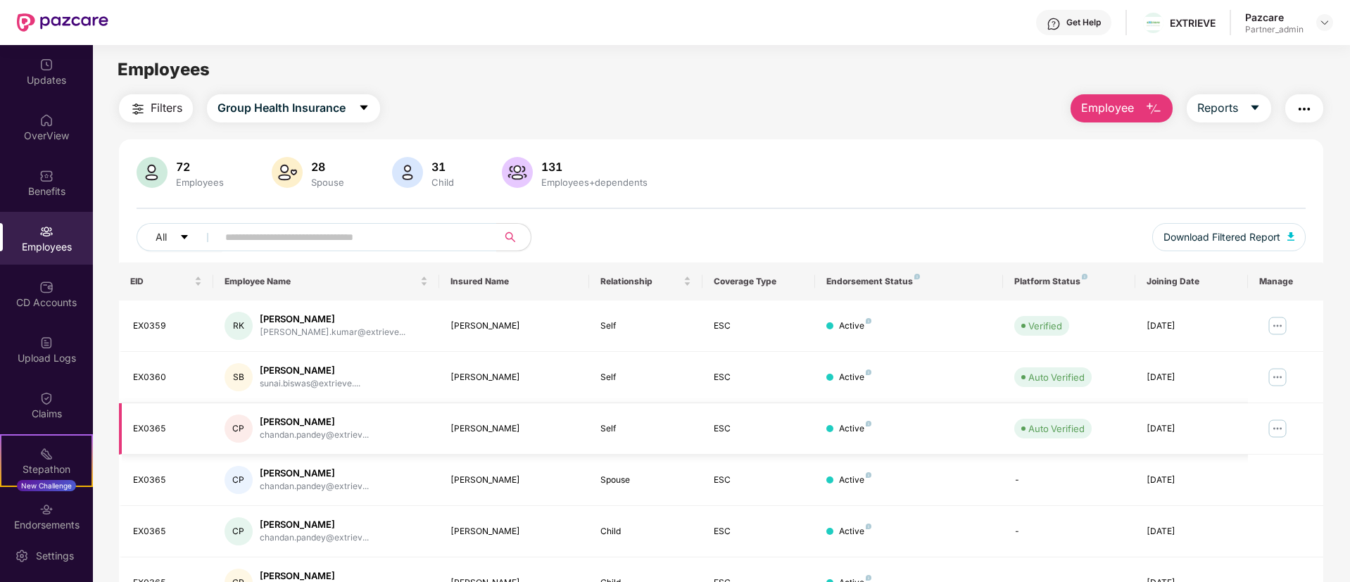
scroll to position [283, 0]
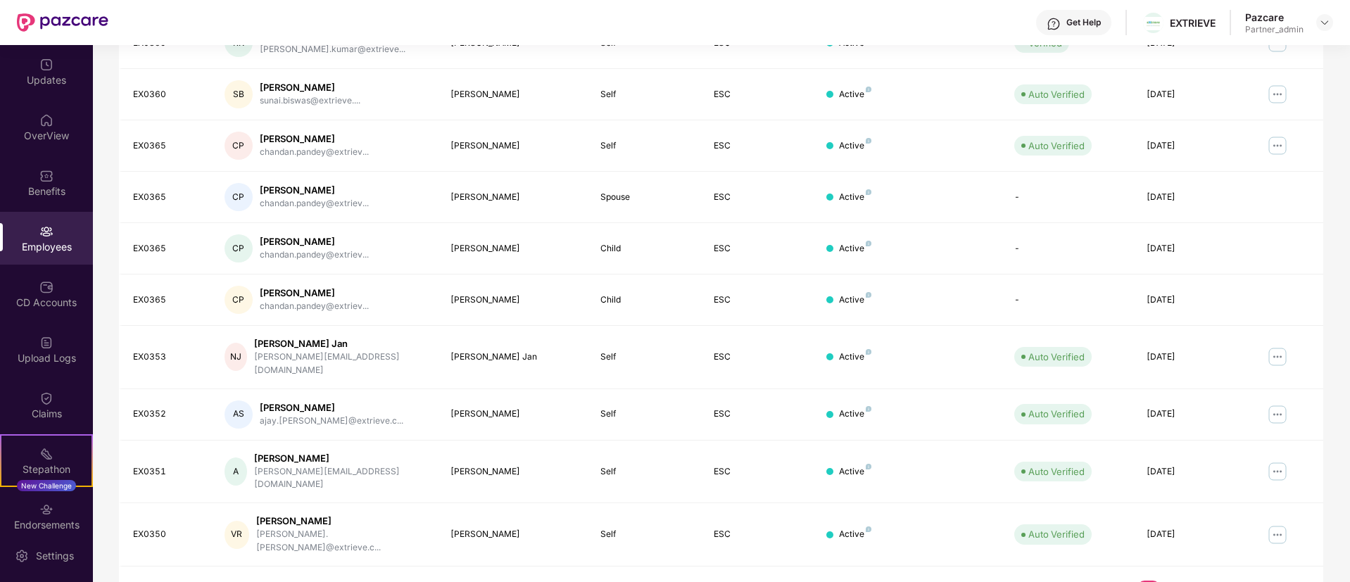
drag, startPoint x: 1199, startPoint y: 547, endPoint x: 1211, endPoint y: 552, distance: 12.9
click at [1199, 581] on link "3" at bounding box center [1194, 591] width 23 height 21
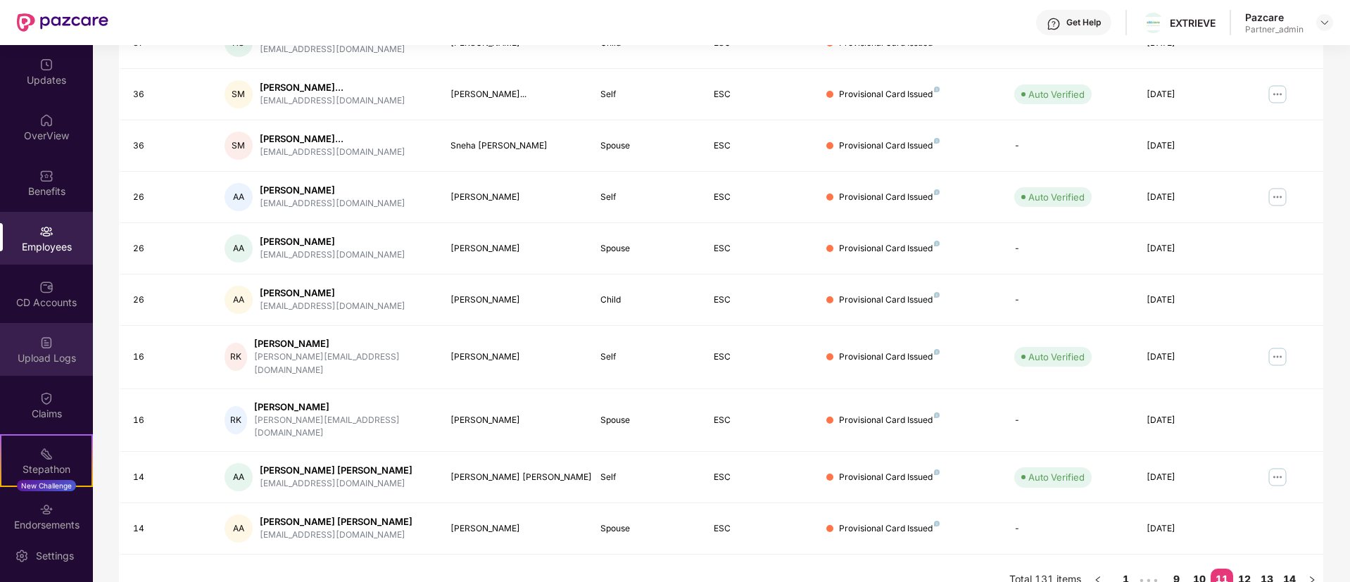
click at [28, 352] on div "Upload Logs" at bounding box center [46, 358] width 93 height 14
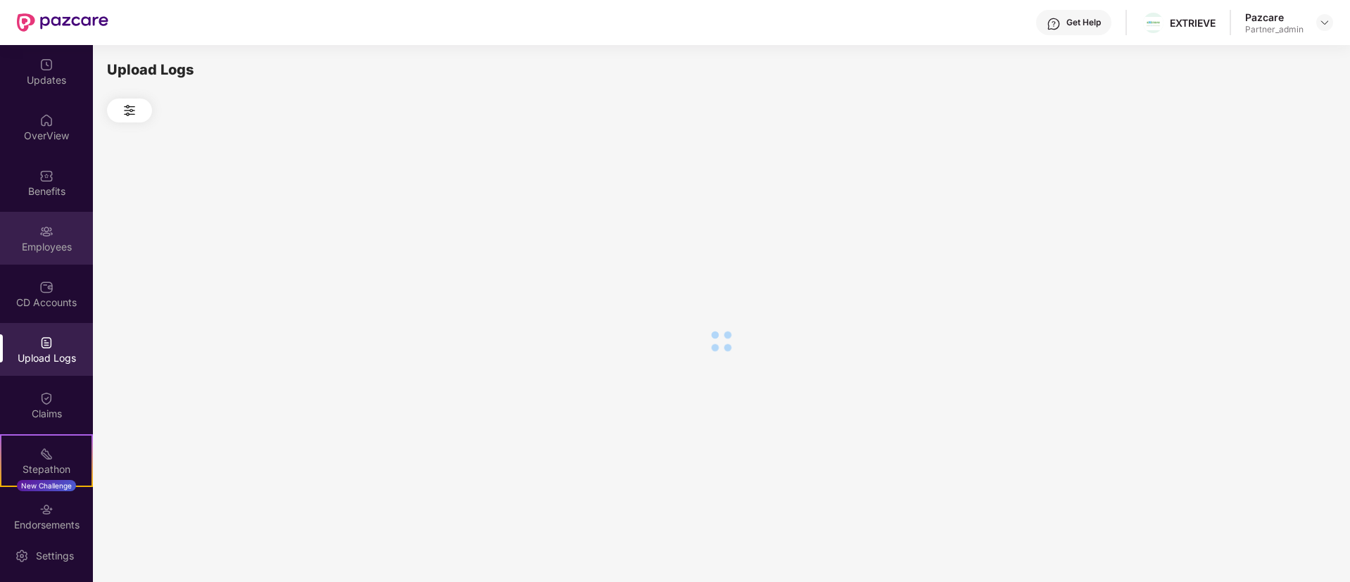
click at [45, 225] on img at bounding box center [46, 232] width 14 height 14
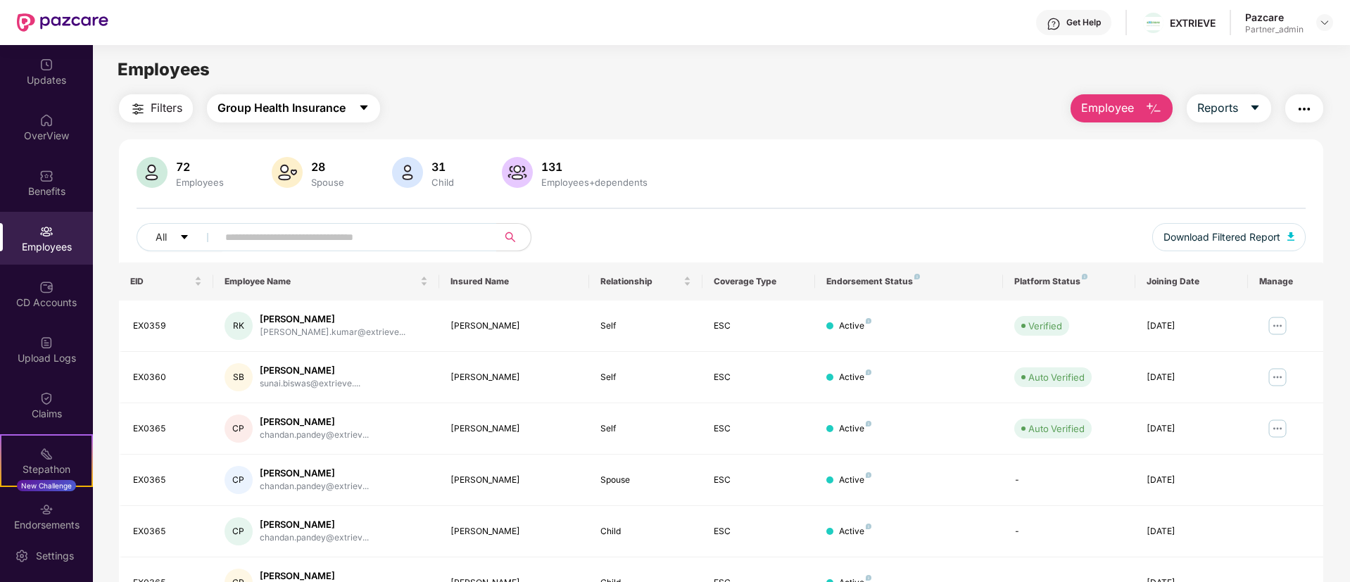
drag, startPoint x: 324, startPoint y: 112, endPoint x: 338, endPoint y: 119, distance: 15.7
click at [325, 112] on span "Group Health Insurance" at bounding box center [282, 108] width 128 height 18
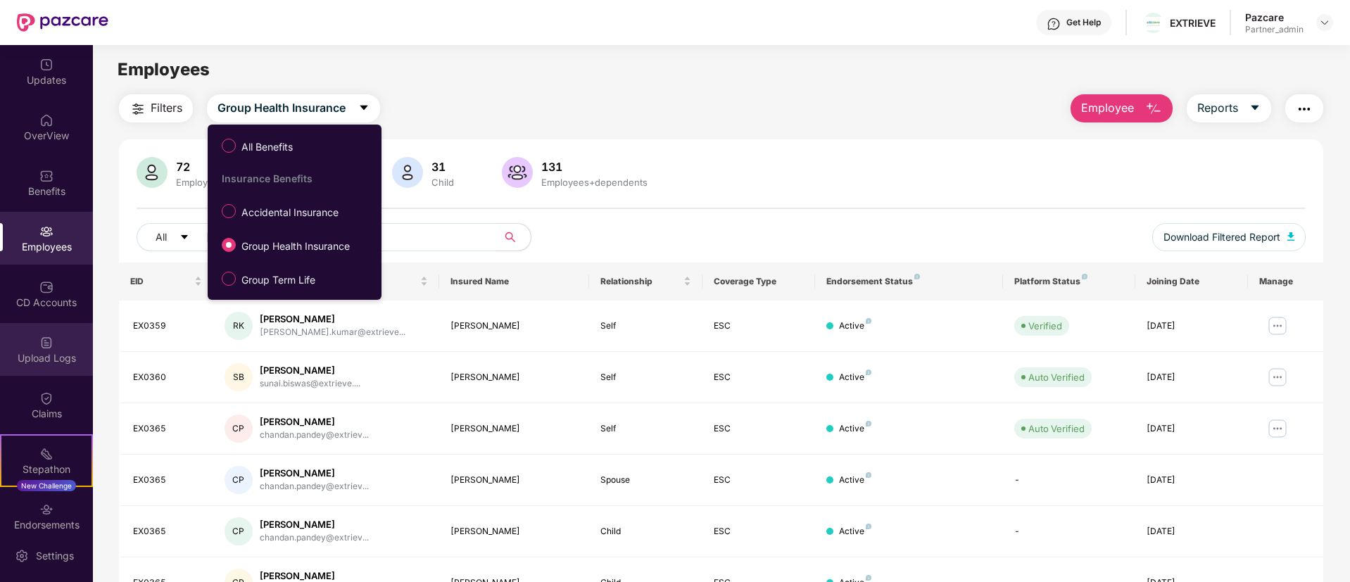
click at [28, 367] on div "Upload Logs" at bounding box center [46, 349] width 93 height 53
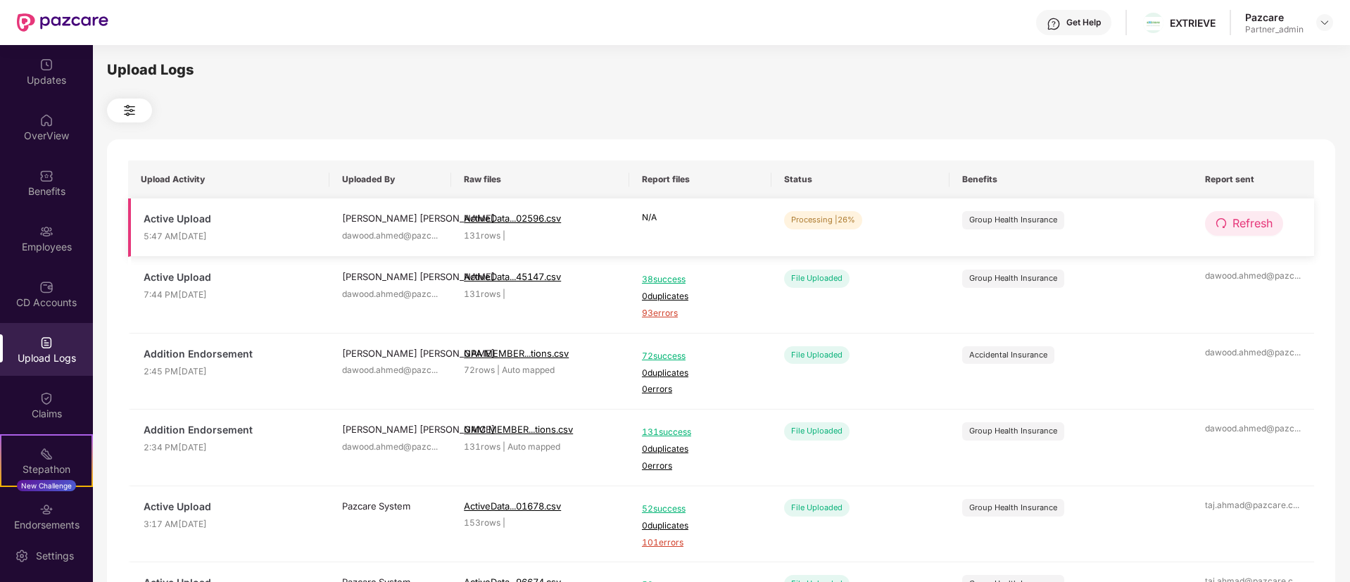
click at [1229, 219] on button "Refresh" at bounding box center [1244, 223] width 78 height 25
click at [1229, 219] on button "Refresh" at bounding box center [1245, 223] width 80 height 25
click at [1253, 223] on span "Refresh" at bounding box center [1253, 224] width 40 height 18
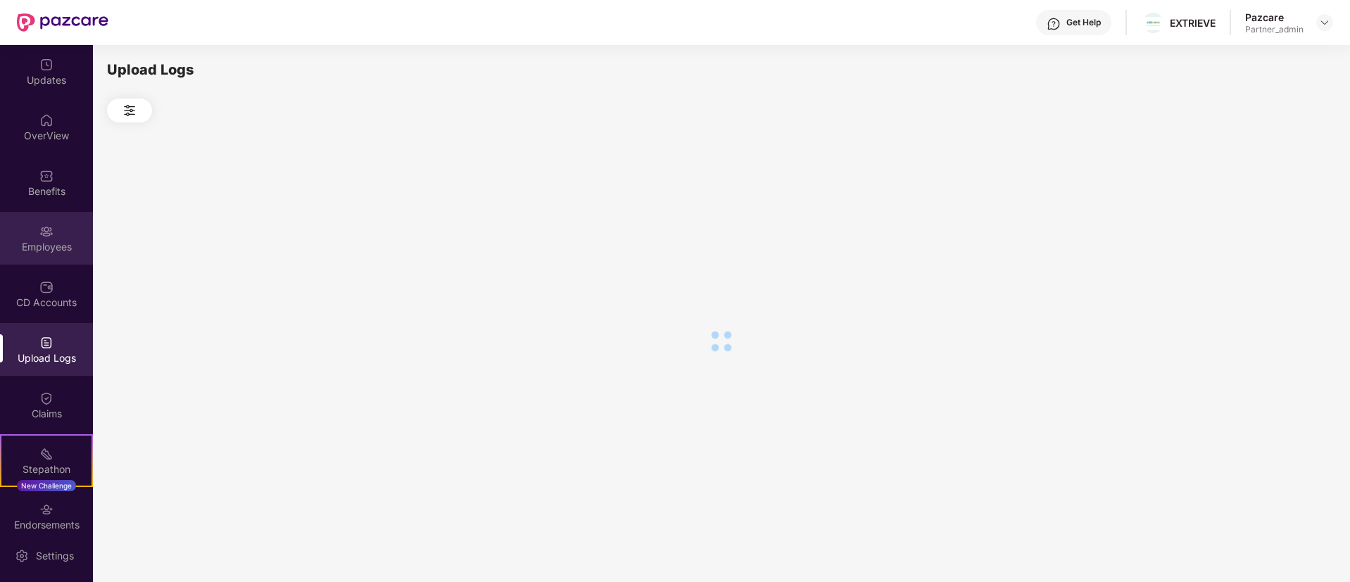
click at [57, 219] on div "Employees" at bounding box center [46, 238] width 93 height 53
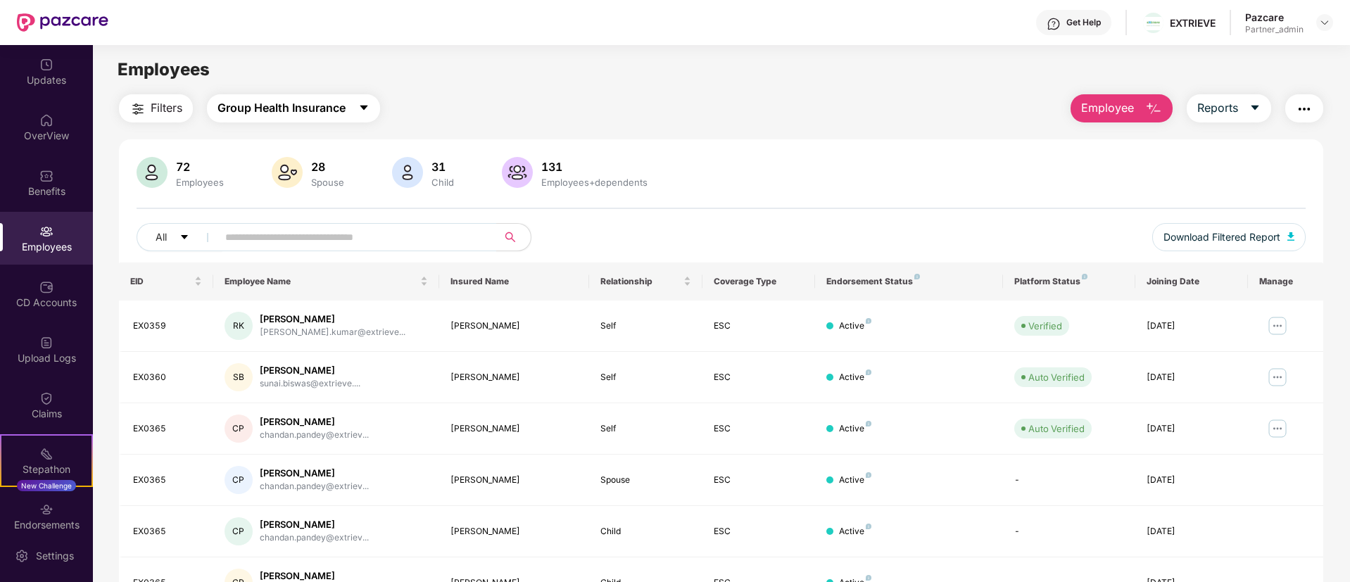
click at [291, 111] on span "Group Health Insurance" at bounding box center [282, 108] width 128 height 18
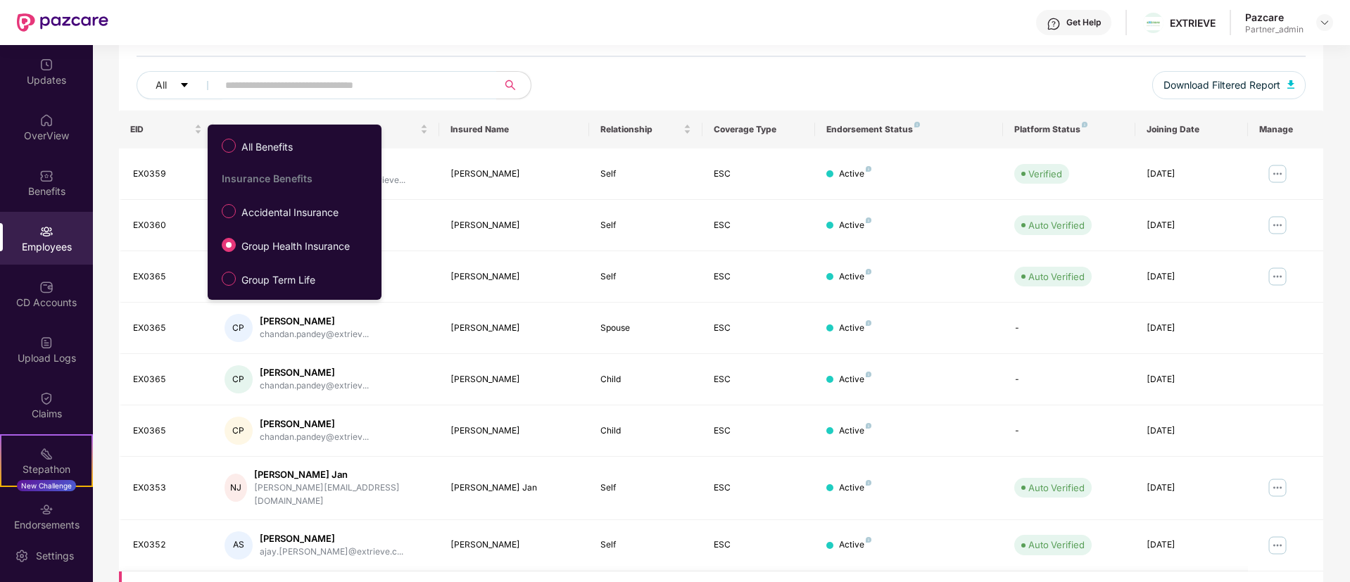
scroll to position [283, 0]
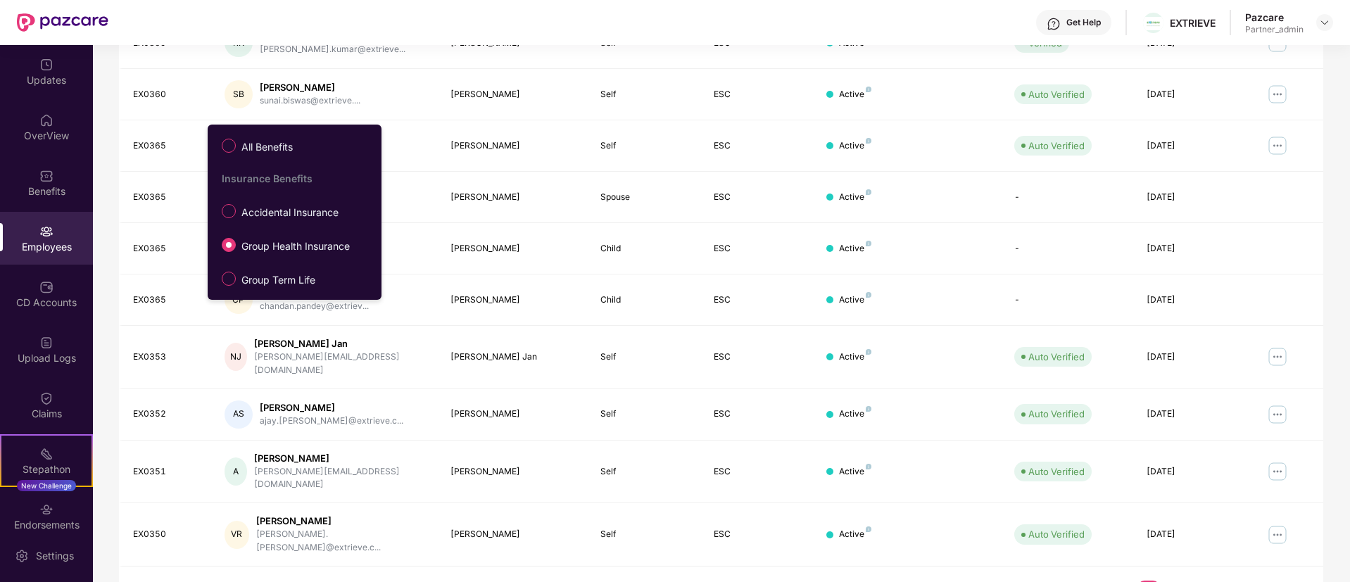
click at [1212, 581] on link "4" at bounding box center [1216, 591] width 23 height 21
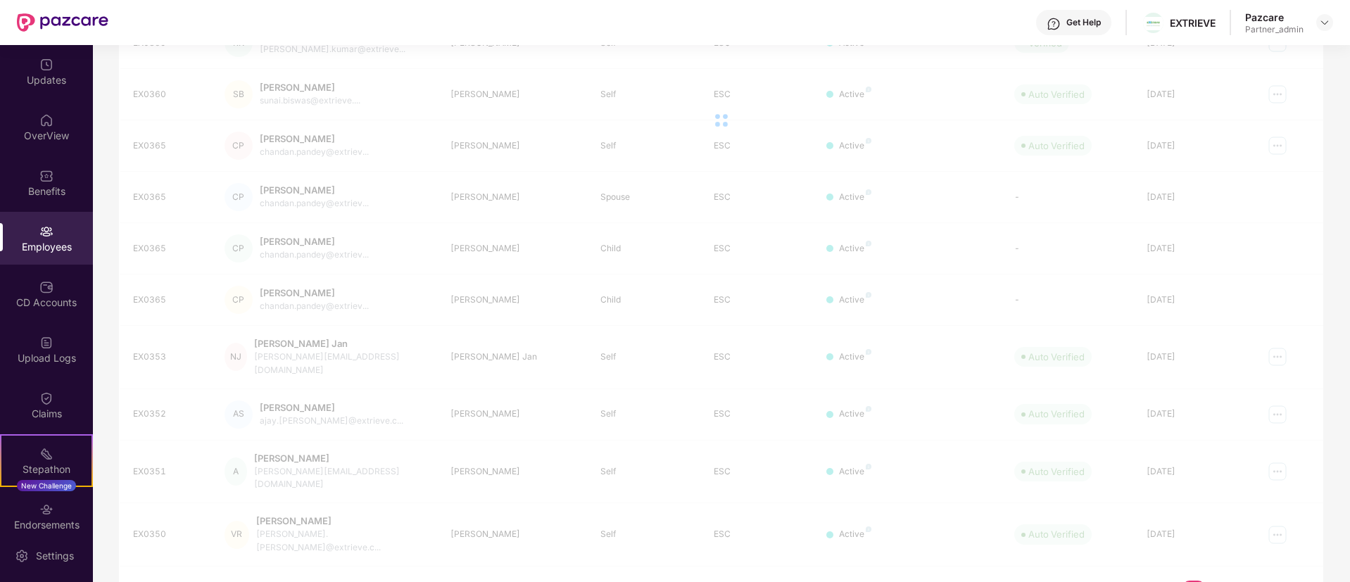
click at [1237, 581] on link "6" at bounding box center [1239, 591] width 23 height 21
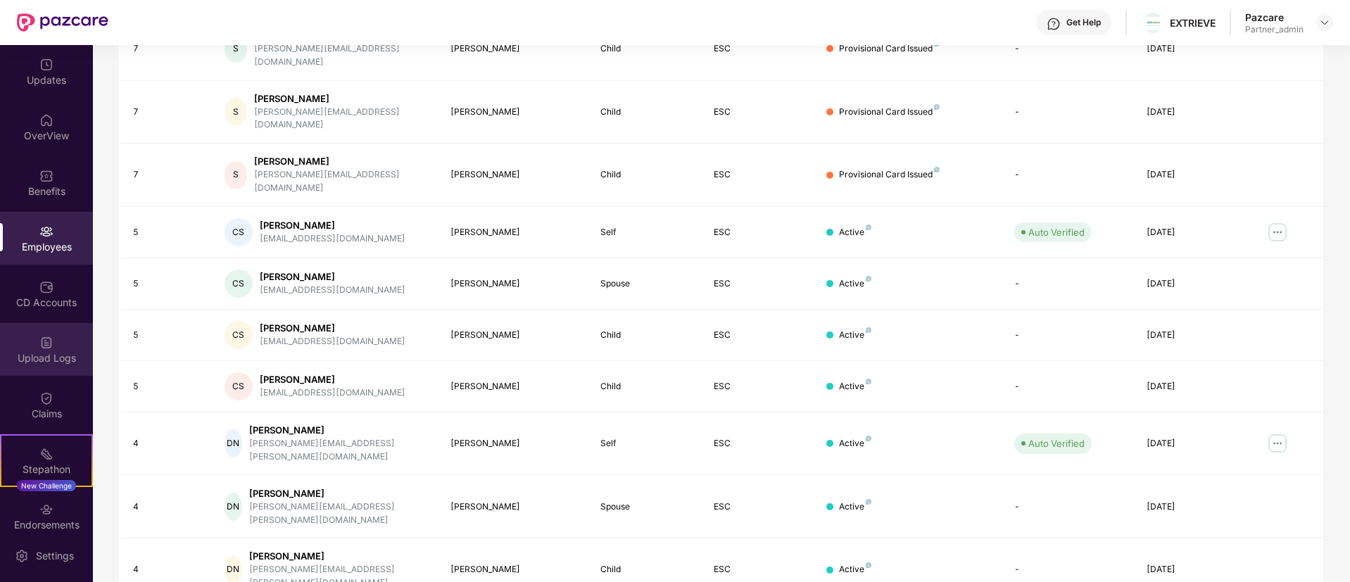
click at [4, 341] on div "Upload Logs" at bounding box center [46, 349] width 93 height 53
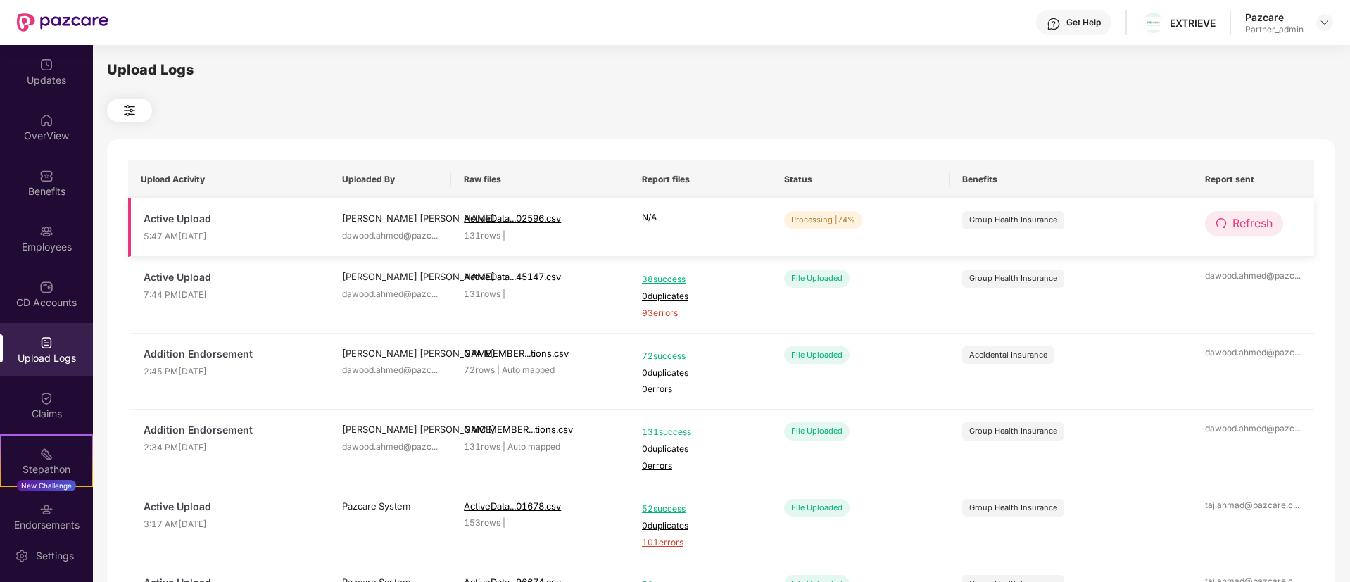
click at [1255, 219] on span "Refresh" at bounding box center [1253, 224] width 40 height 18
click at [1231, 231] on button "Refresh" at bounding box center [1244, 223] width 78 height 25
click at [1225, 231] on button "Refresh" at bounding box center [1244, 223] width 78 height 25
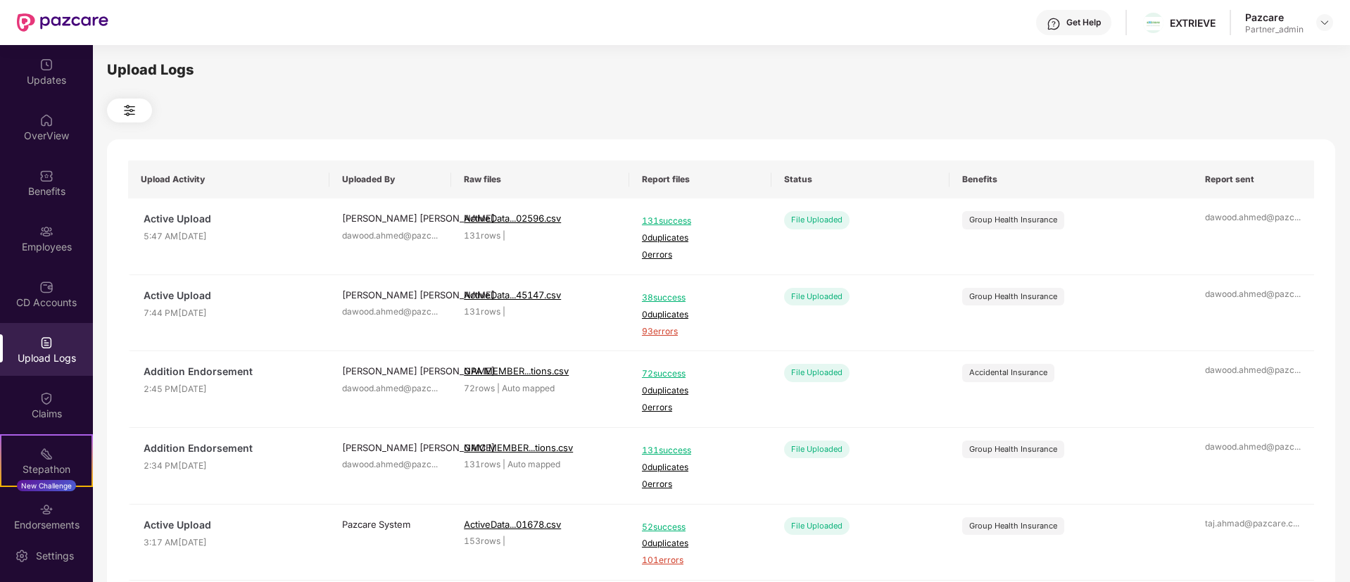
click at [1338, 17] on header "Get Help EXTRIEVE Pazcare Partner_admin" at bounding box center [675, 22] width 1350 height 45
click at [1325, 20] on img at bounding box center [1324, 22] width 11 height 11
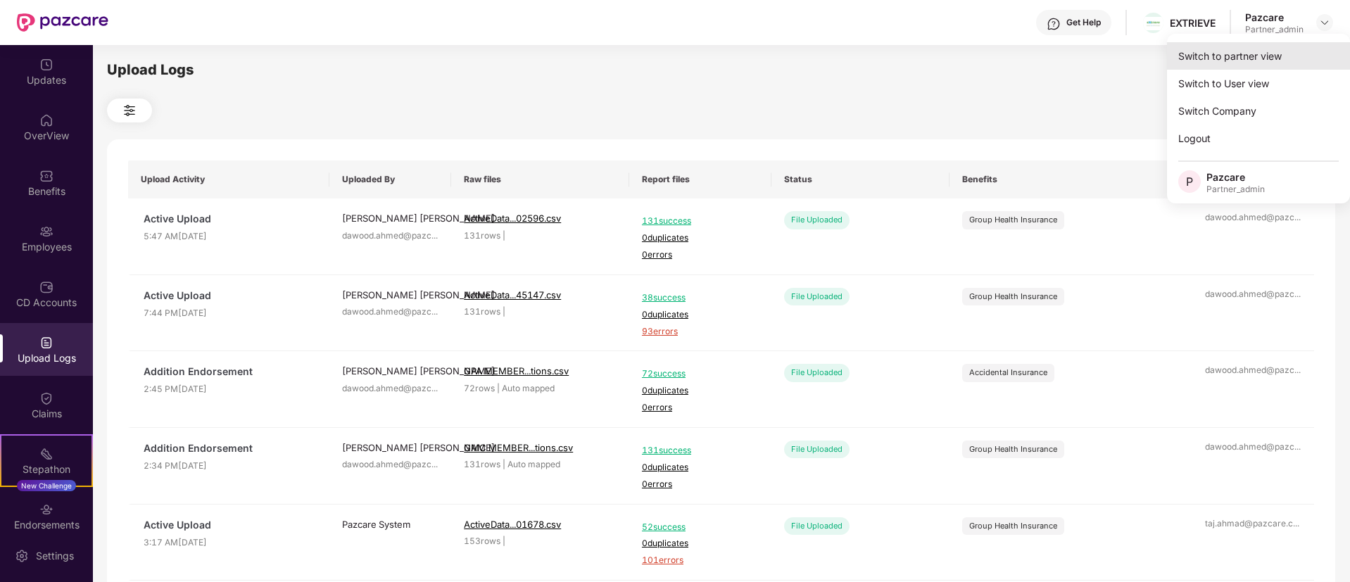
click at [1277, 51] on div "Switch to partner view" at bounding box center [1258, 55] width 183 height 27
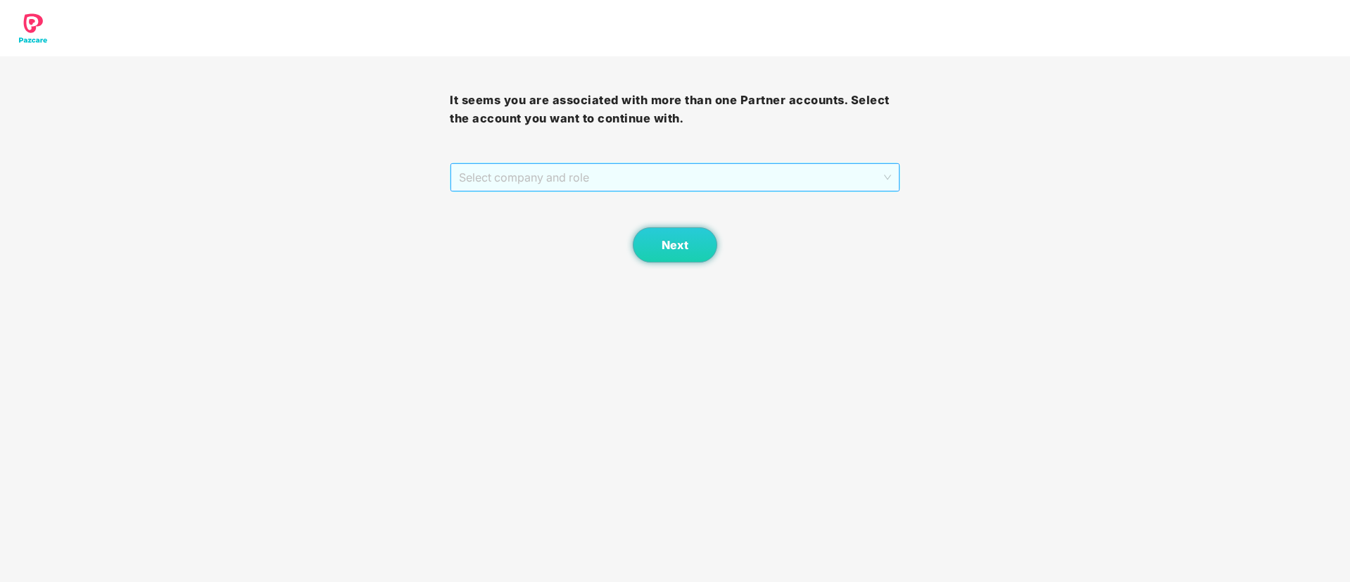
click at [556, 181] on span "Select company and role" at bounding box center [675, 177] width 432 height 27
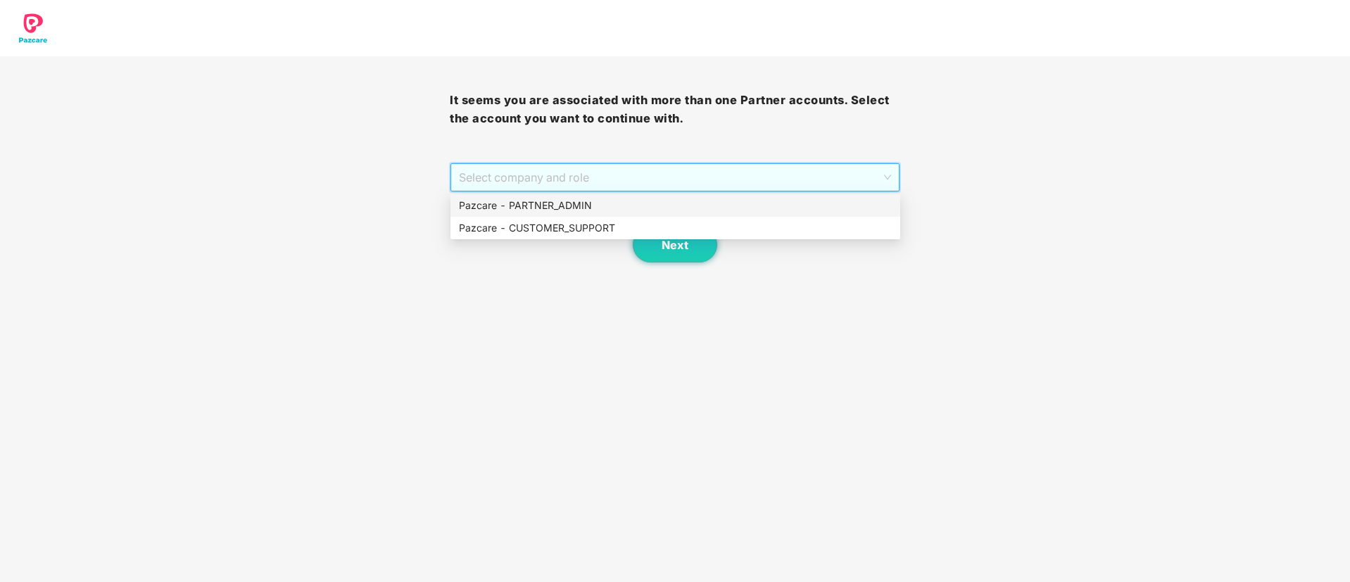
click at [539, 211] on div "Pazcare - PARTNER_ADMIN" at bounding box center [675, 205] width 433 height 15
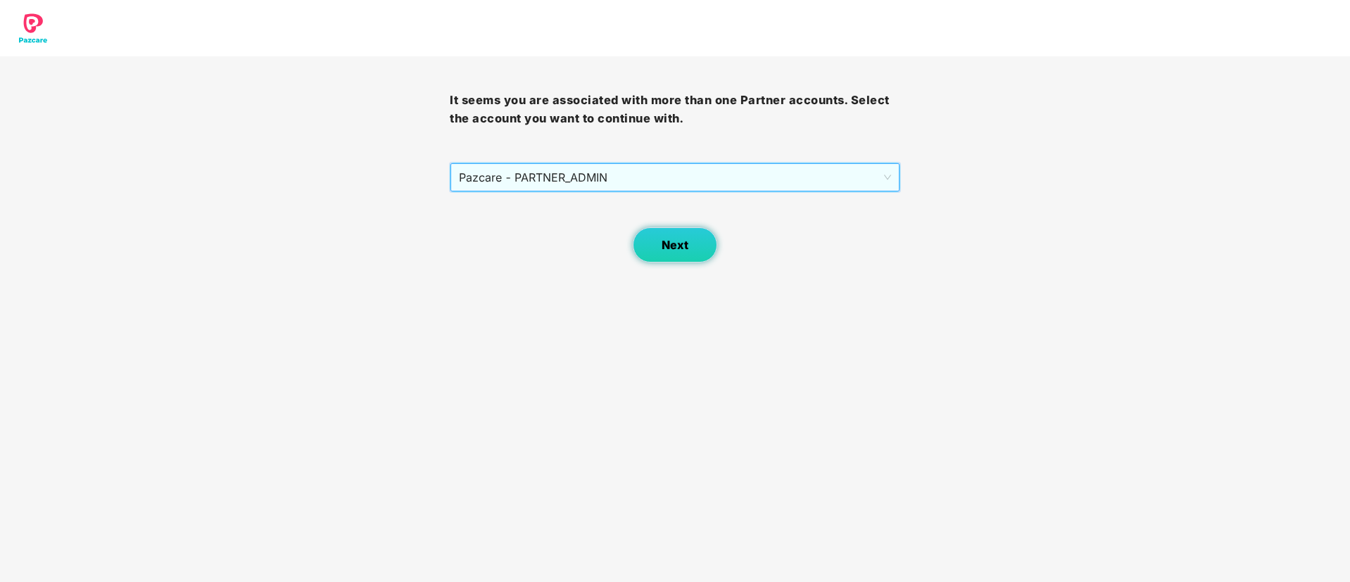
click at [675, 250] on span "Next" at bounding box center [675, 245] width 27 height 13
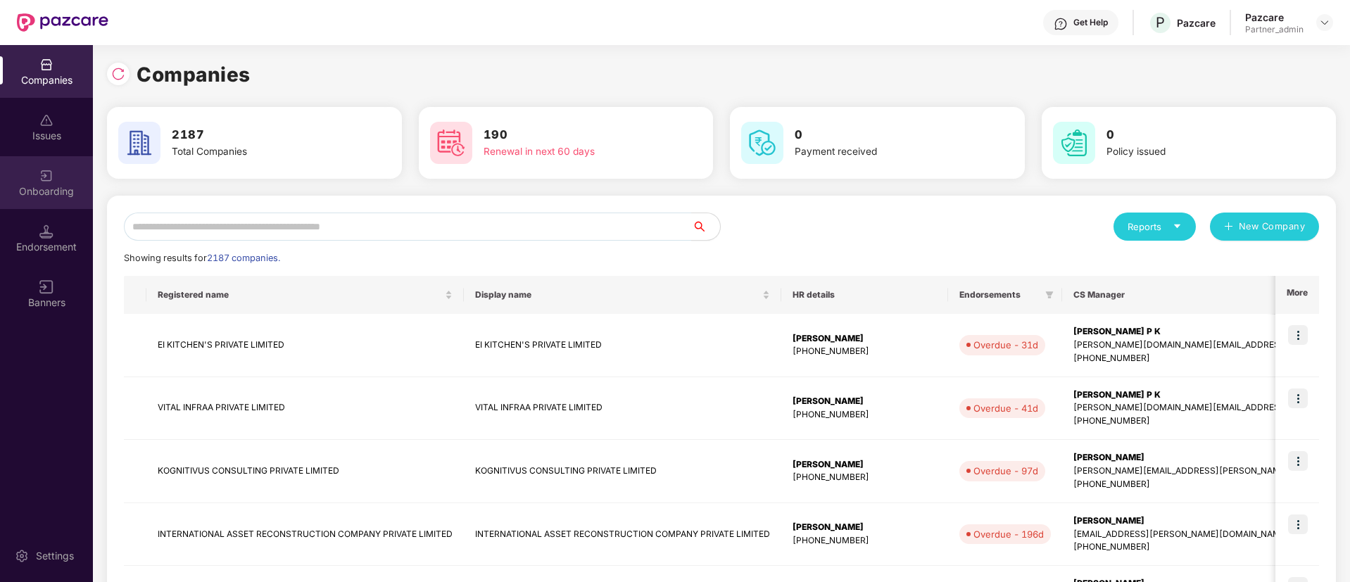
click at [27, 183] on div "Onboarding" at bounding box center [46, 182] width 93 height 53
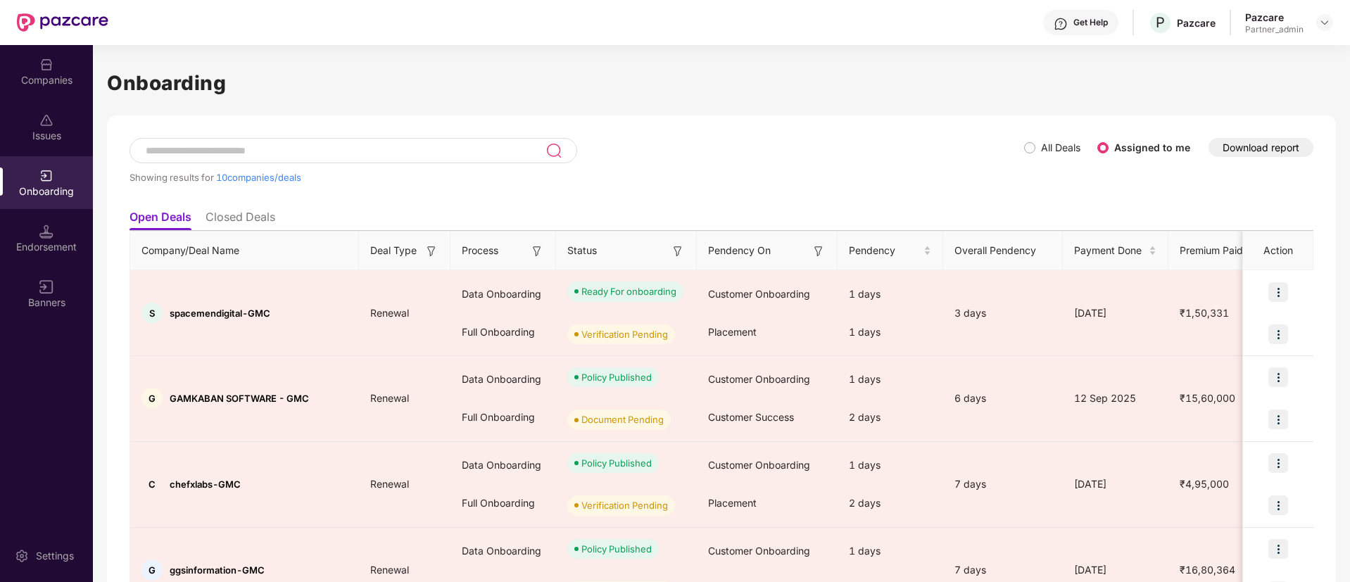
click at [1038, 148] on span "All Deals" at bounding box center [1061, 147] width 51 height 15
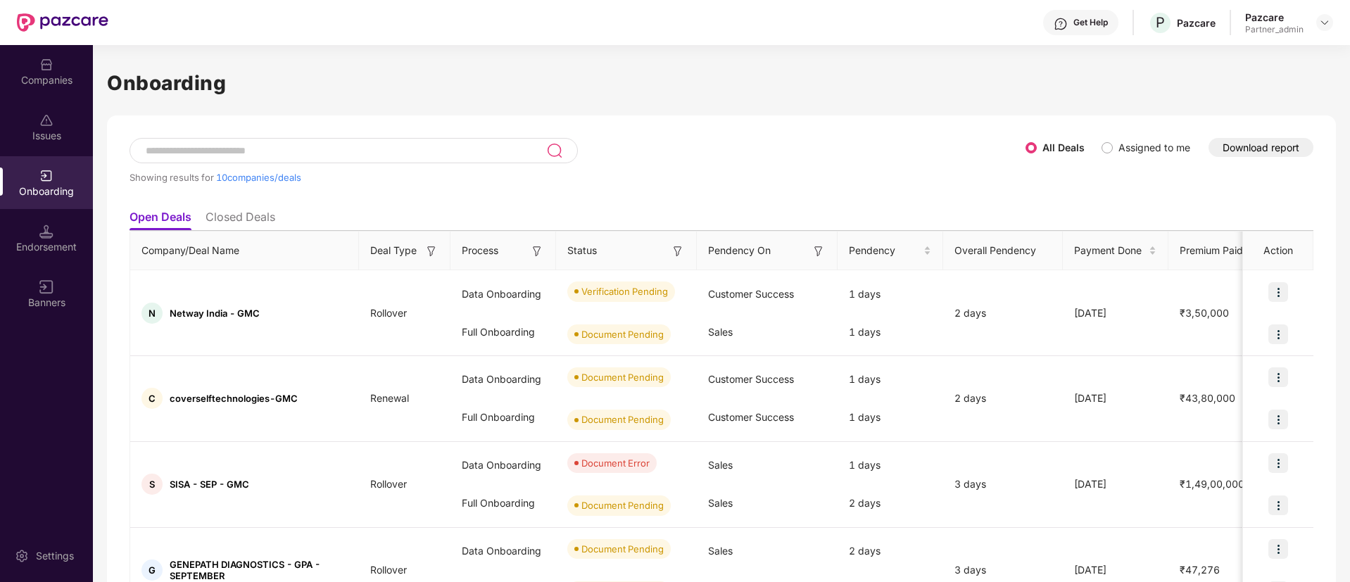
drag, startPoint x: 1242, startPoint y: 132, endPoint x: 1244, endPoint y: 144, distance: 12.2
click at [1244, 144] on button "Download report" at bounding box center [1261, 147] width 105 height 19
click at [674, 252] on img at bounding box center [678, 251] width 14 height 14
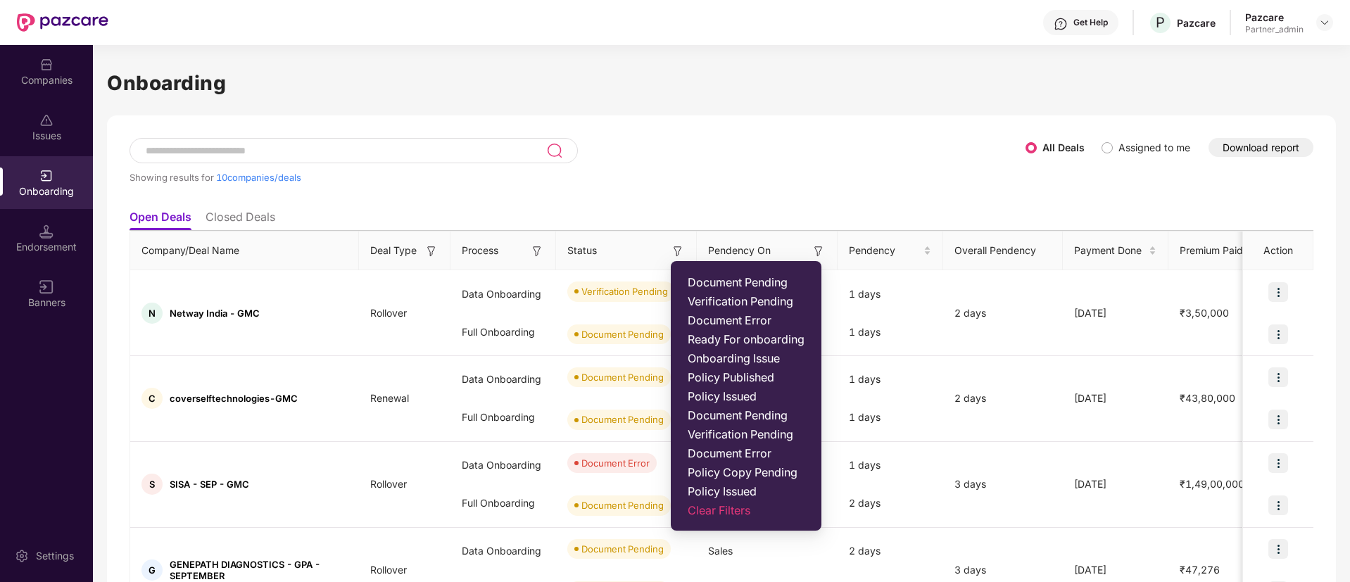
click at [715, 335] on span "Ready For onboarding" at bounding box center [746, 339] width 117 height 14
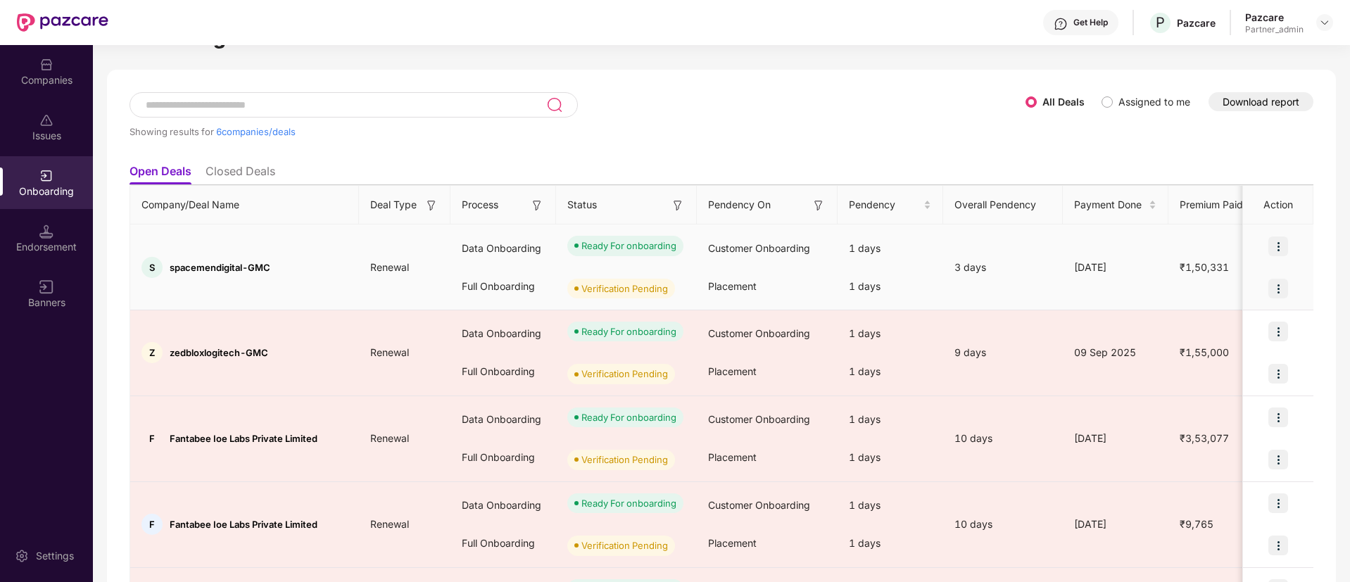
scroll to position [44, 0]
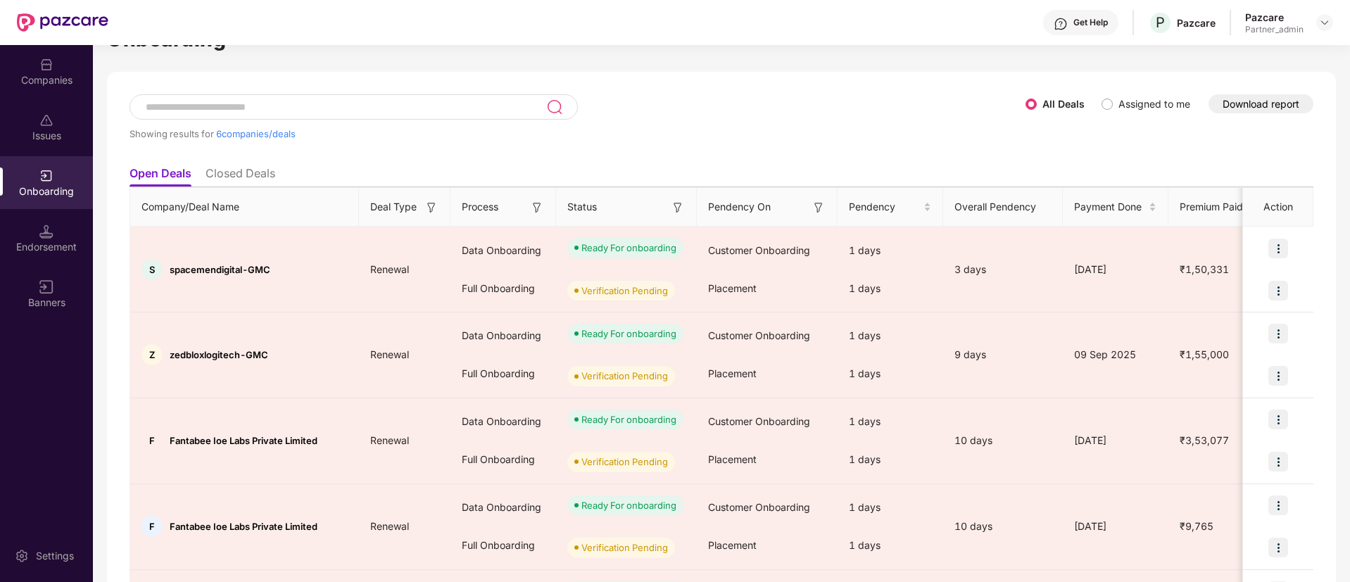
click at [539, 208] on img at bounding box center [537, 208] width 14 height 14
click at [530, 218] on span "Data Onboarding" at bounding box center [530, 218] width 0 height 0
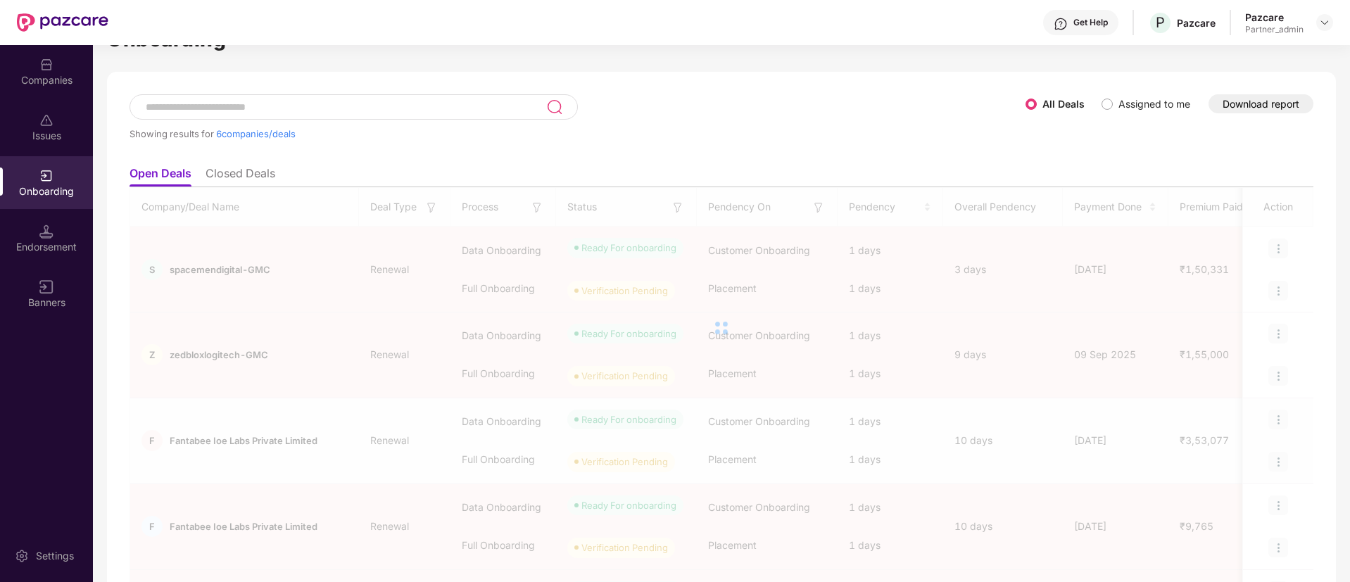
scroll to position [6, 0]
